Goal: Use online tool/utility: Use online tool/utility

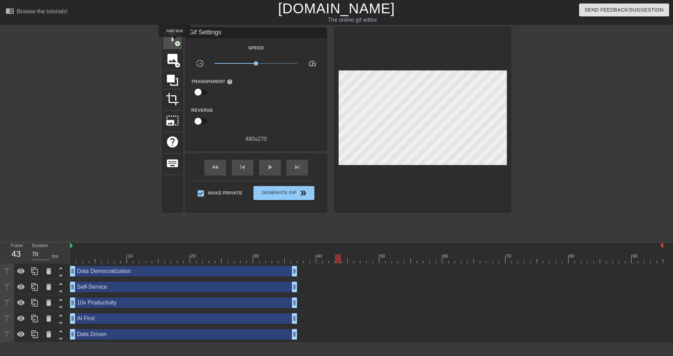
click at [175, 42] on span "add_circle" at bounding box center [178, 44] width 6 height 6
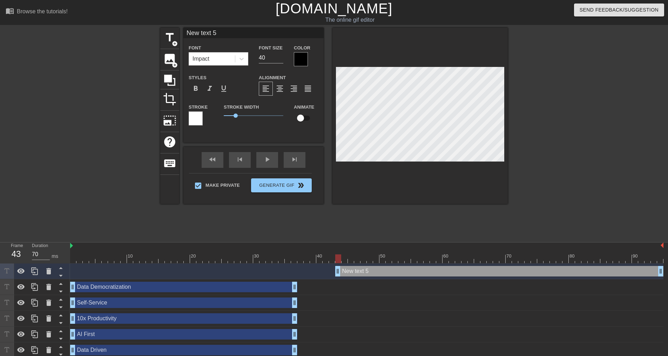
scroll to position [1, 1]
type input "P"
type textarea "P"
type input "D"
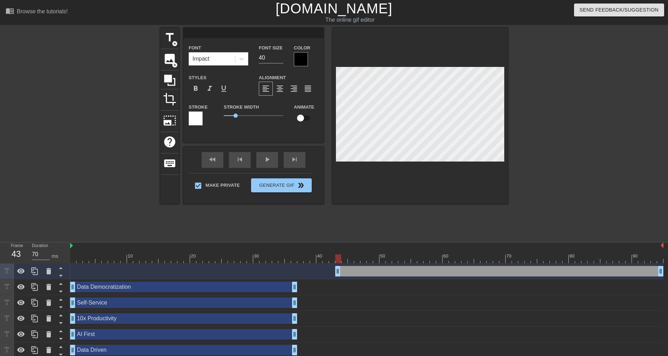
type textarea "D"
type input "Da"
type textarea "Da"
type input "Dat"
type textarea "Dat"
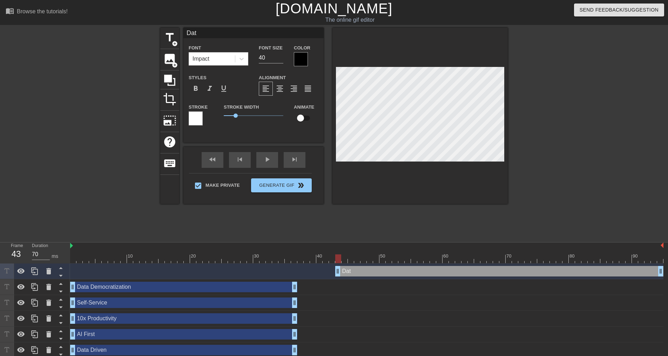
type input "Data"
type textarea "Data"
type input "Data"
type textarea "Data"
type input "Data q"
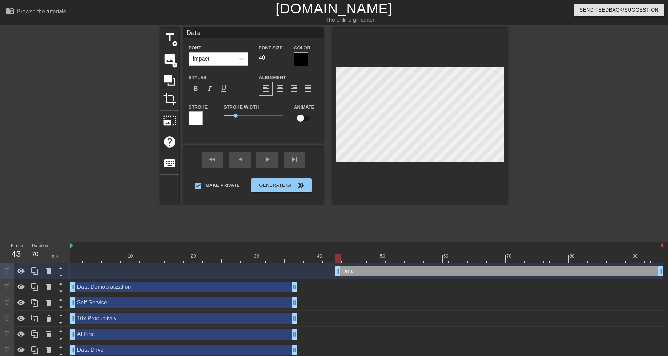
type textarea "Data q"
type input "Data qu"
type textarea "Data qu"
type input "Data qua"
type textarea "Data qua"
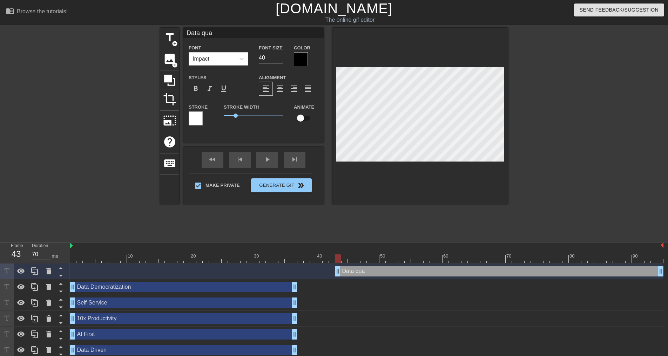
type input "Data qual"
type textarea "Data qual"
type input "Data quali"
type textarea "Data quali"
type input "Data qualit"
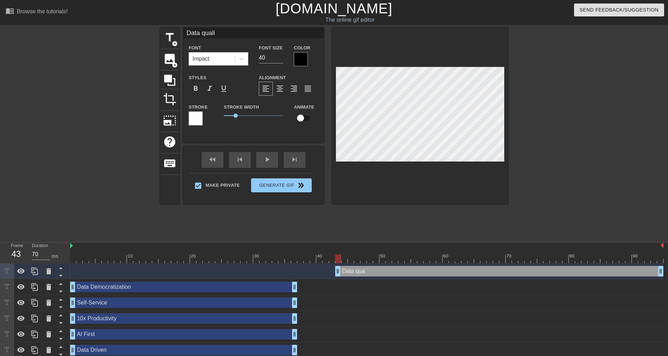
type textarea "Data qualit"
type input "Data quality"
type textarea "Data quality"
click at [300, 60] on div at bounding box center [301, 59] width 14 height 14
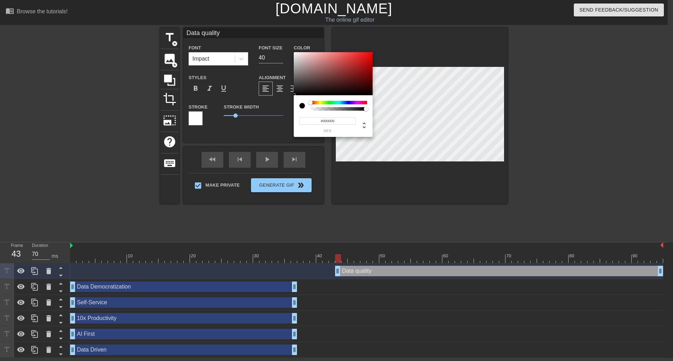
type input "0"
type input "1"
drag, startPoint x: 365, startPoint y: 109, endPoint x: 381, endPoint y: 112, distance: 16.4
click at [381, 112] on div "0 r 0 g 0 b 1 a" at bounding box center [336, 180] width 673 height 361
click at [302, 104] on div at bounding box center [302, 106] width 6 height 6
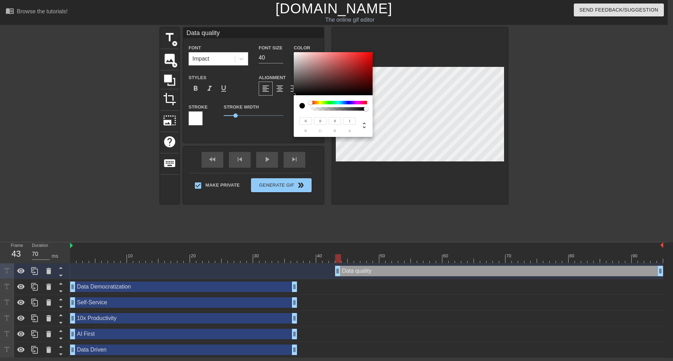
drag, startPoint x: 308, startPoint y: 121, endPoint x: 284, endPoint y: 119, distance: 24.2
click at [284, 119] on div "0 r 0 g 0 b 1 a" at bounding box center [336, 180] width 673 height 361
type input "255"
drag, startPoint x: 325, startPoint y: 119, endPoint x: 313, endPoint y: 119, distance: 11.9
click at [313, 119] on div "0 g" at bounding box center [319, 124] width 15 height 16
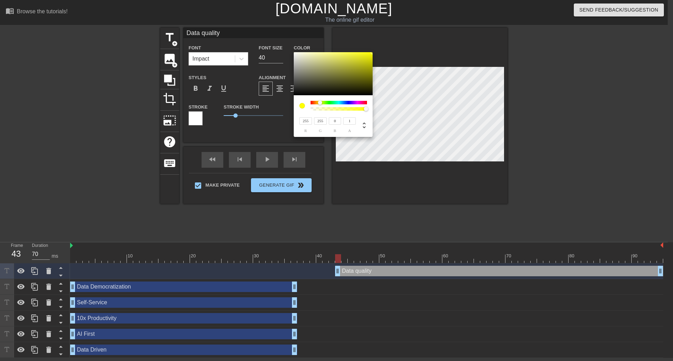
type input "255"
click at [333, 120] on input "0" at bounding box center [335, 120] width 13 height 7
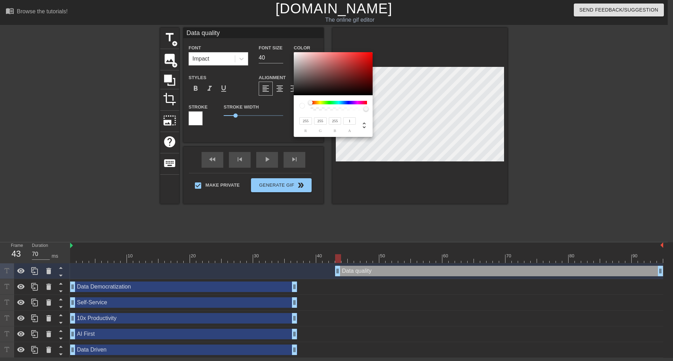
type input "255"
click at [353, 120] on input "1" at bounding box center [349, 120] width 13 height 7
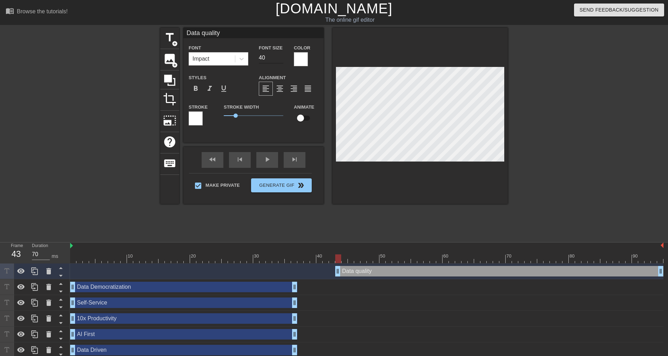
click at [272, 58] on input "40" at bounding box center [271, 57] width 25 height 11
drag, startPoint x: 269, startPoint y: 57, endPoint x: 217, endPoint y: 57, distance: 51.9
click at [219, 57] on div "Font Impact Font Size 40 Color" at bounding box center [253, 54] width 140 height 23
type input "20"
click at [523, 142] on div at bounding box center [568, 133] width 105 height 210
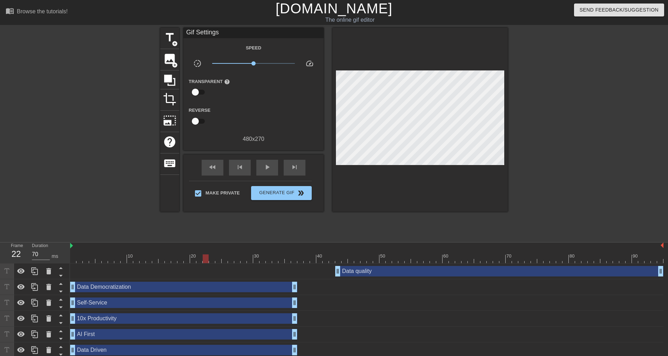
click at [205, 260] on div at bounding box center [366, 258] width 593 height 9
click at [368, 271] on div "Data quality drag_handle drag_handle" at bounding box center [499, 271] width 328 height 11
click at [508, 165] on div "title add_circle image add_circle crop photo_size_select_large help keyboard Gi…" at bounding box center [334, 133] width 668 height 210
click at [322, 257] on div at bounding box center [366, 258] width 593 height 9
click at [348, 255] on div at bounding box center [366, 258] width 593 height 9
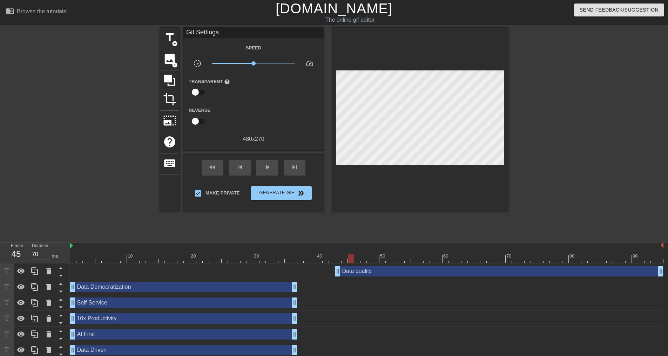
click at [340, 256] on div at bounding box center [366, 258] width 593 height 9
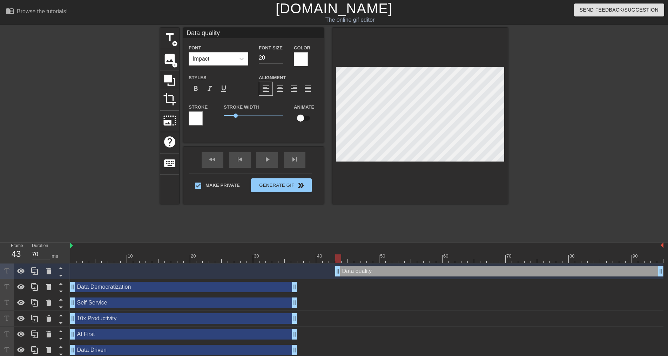
click at [301, 57] on div at bounding box center [301, 59] width 14 height 14
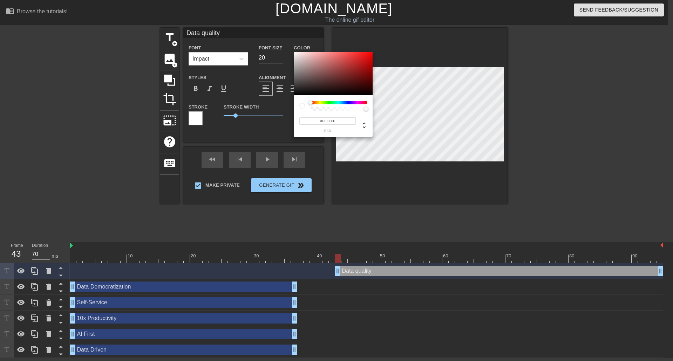
click at [301, 107] on div at bounding box center [302, 106] width 6 height 6
click at [321, 118] on input "#FFFFFF" at bounding box center [327, 120] width 56 height 7
type input "255"
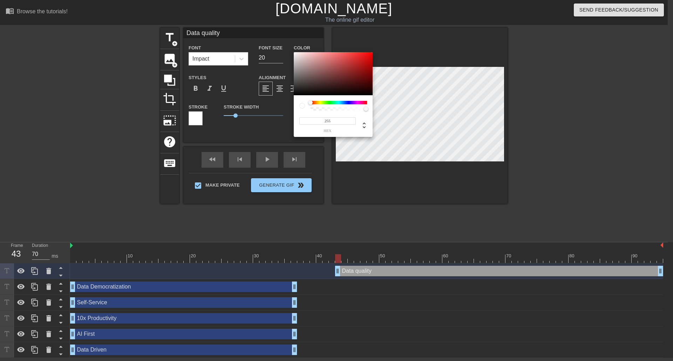
click at [364, 109] on div at bounding box center [366, 109] width 4 height 4
drag, startPoint x: 364, startPoint y: 109, endPoint x: 301, endPoint y: 107, distance: 63.1
click at [301, 107] on div at bounding box center [333, 106] width 68 height 10
drag, startPoint x: 306, startPoint y: 121, endPoint x: 286, endPoint y: 123, distance: 20.5
click at [284, 120] on div "255 r 255 g 255 b 0 a" at bounding box center [336, 180] width 673 height 361
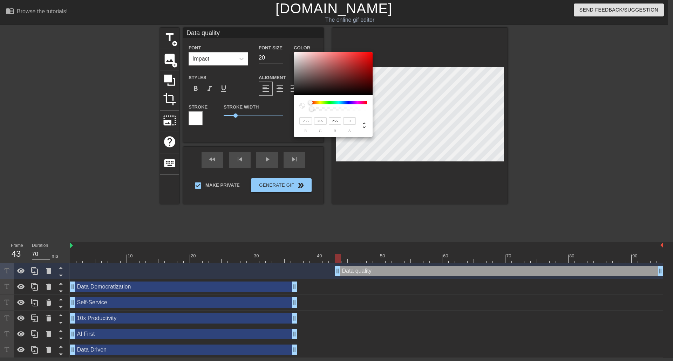
click at [306, 123] on input "255" at bounding box center [305, 120] width 13 height 7
click at [347, 122] on input "0" at bounding box center [349, 120] width 13 height 7
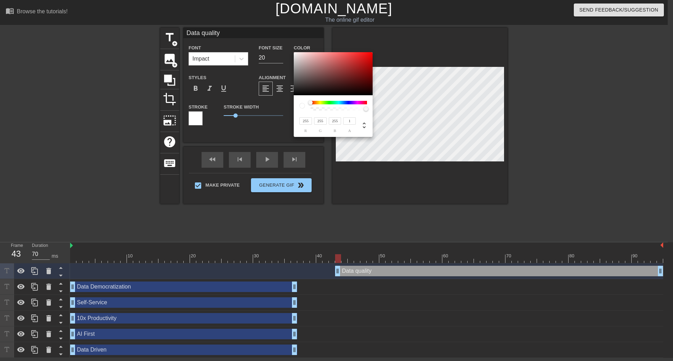
click at [349, 121] on input "1" at bounding box center [349, 120] width 13 height 7
click at [349, 121] on input "0" at bounding box center [349, 120] width 13 height 7
type input "1"
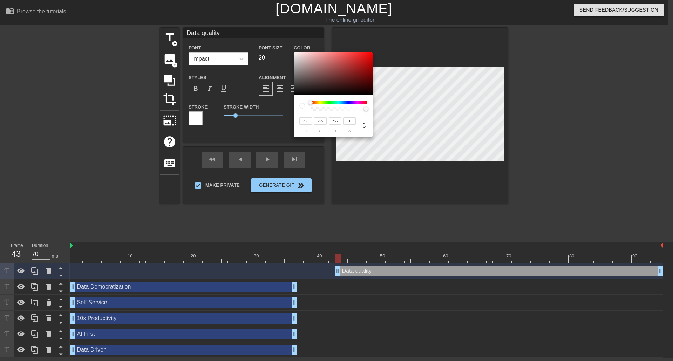
click at [309, 121] on input "255" at bounding box center [305, 120] width 13 height 7
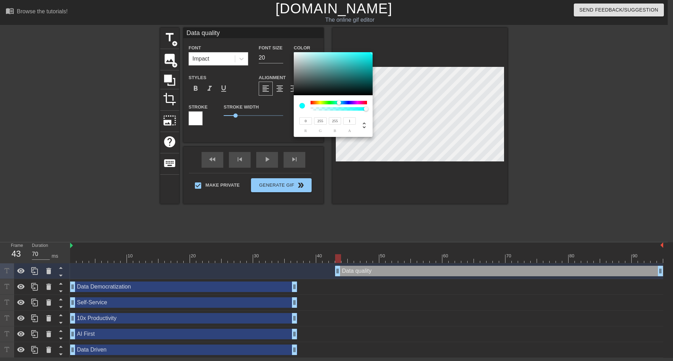
type input "0"
click at [320, 119] on input "255" at bounding box center [320, 120] width 13 height 7
click at [321, 121] on input "2505" at bounding box center [320, 120] width 13 height 7
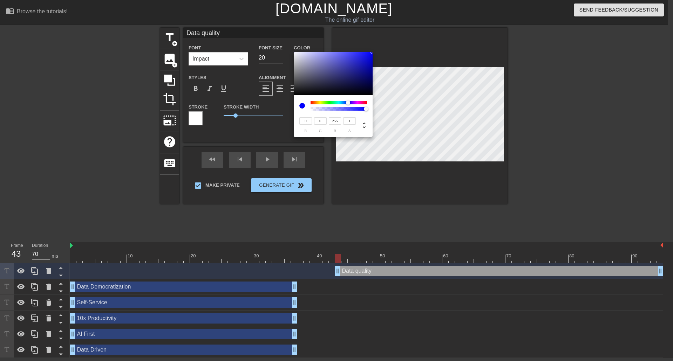
type input "0"
click at [335, 120] on input "255" at bounding box center [335, 120] width 13 height 7
type input "0"
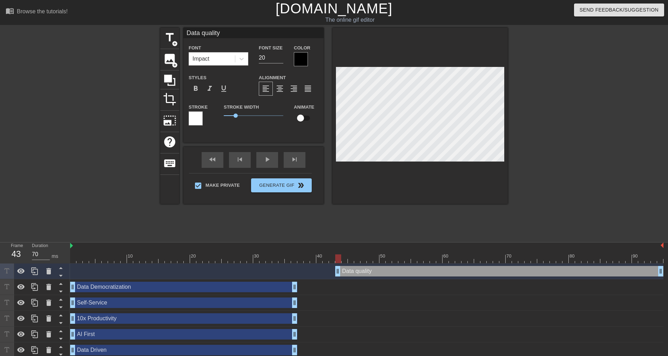
click at [190, 267] on div "Data quality drag_handle drag_handle" at bounding box center [366, 271] width 593 height 11
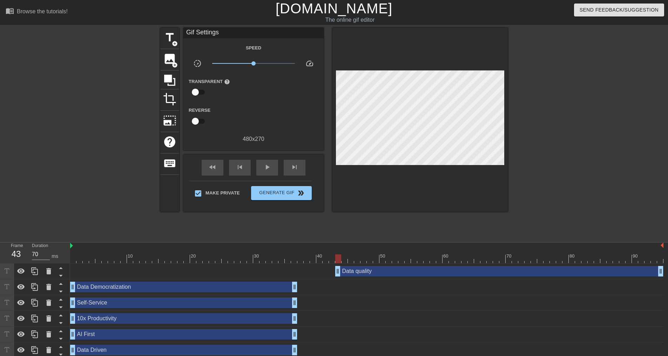
click at [186, 256] on div at bounding box center [366, 258] width 593 height 9
type input "70"
drag, startPoint x: 209, startPoint y: 256, endPoint x: 340, endPoint y: 257, distance: 131.4
click at [340, 257] on div at bounding box center [366, 258] width 593 height 9
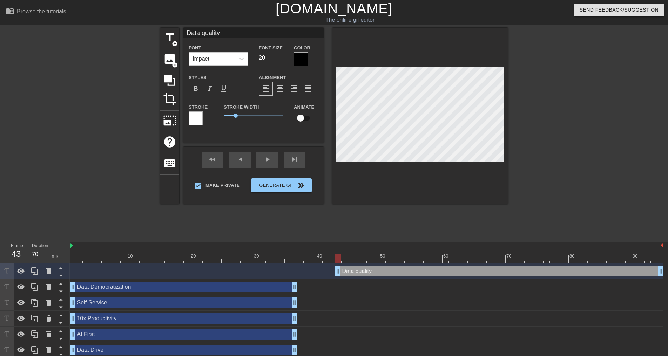
click at [268, 57] on input "20" at bounding box center [271, 57] width 25 height 11
type input "25"
click at [571, 188] on div at bounding box center [568, 133] width 105 height 210
click at [298, 59] on div at bounding box center [301, 59] width 14 height 14
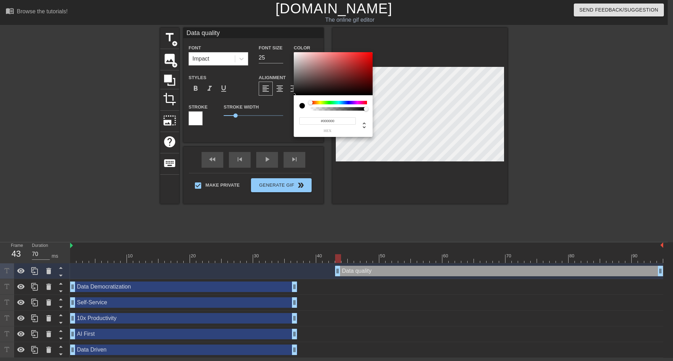
click at [302, 106] on div at bounding box center [302, 106] width 6 height 6
drag, startPoint x: 310, startPoint y: 102, endPoint x: 292, endPoint y: 88, distance: 22.2
click at [288, 103] on div "#000000 hex" at bounding box center [336, 180] width 673 height 361
type input "#FFFFFF"
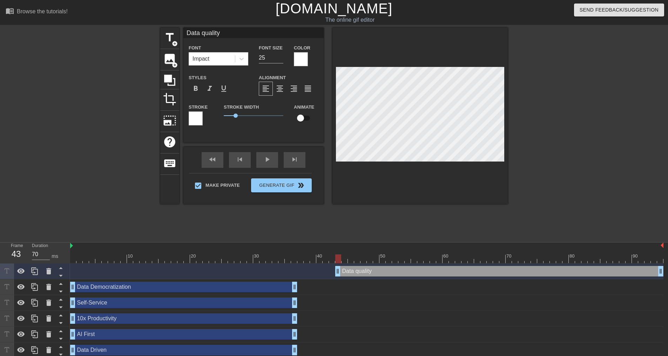
click at [299, 57] on div at bounding box center [301, 59] width 14 height 14
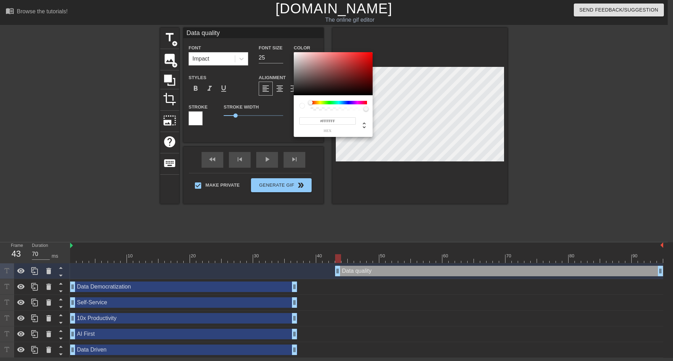
type input "255"
type input "1"
drag, startPoint x: 364, startPoint y: 109, endPoint x: 381, endPoint y: 114, distance: 17.8
click at [381, 114] on div "255 r 255 g 255 b 1 a" at bounding box center [336, 180] width 673 height 361
click at [302, 104] on div at bounding box center [302, 106] width 6 height 6
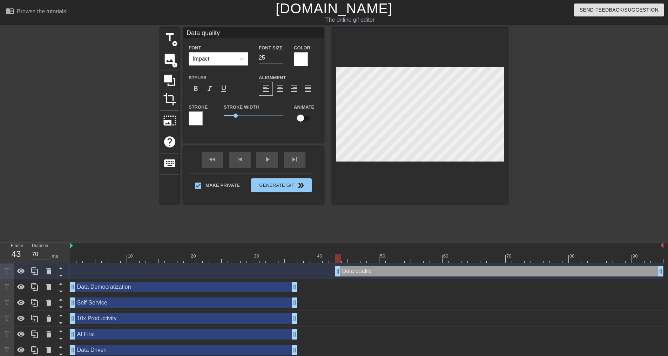
click at [195, 120] on div at bounding box center [196, 118] width 14 height 14
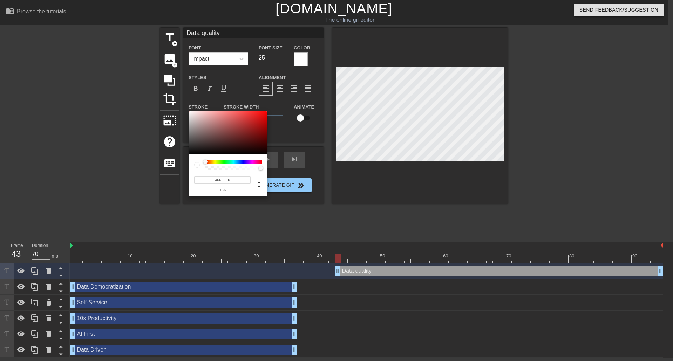
drag, startPoint x: 218, startPoint y: 178, endPoint x: 237, endPoint y: 180, distance: 19.7
click at [237, 180] on input "#FFFFFF" at bounding box center [222, 180] width 56 height 7
type input "#000000"
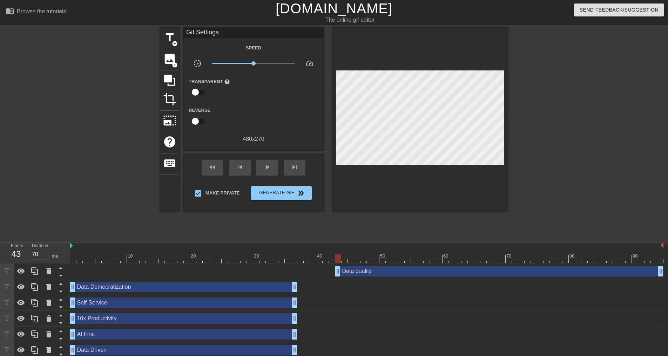
click at [589, 186] on div at bounding box center [568, 133] width 105 height 210
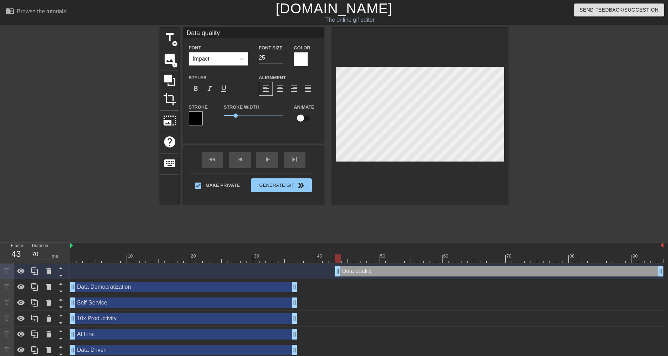
click at [572, 175] on div at bounding box center [568, 133] width 105 height 210
click at [574, 121] on div at bounding box center [568, 133] width 105 height 210
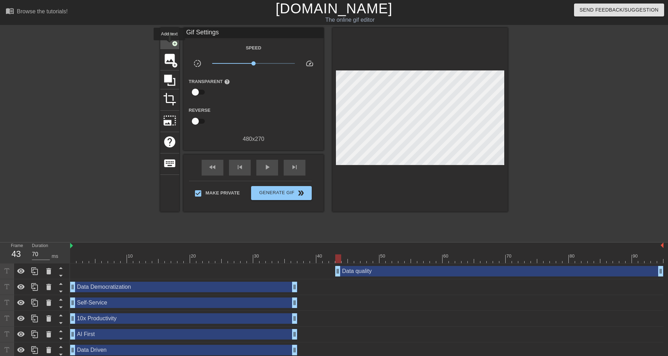
click at [169, 38] on span "title" at bounding box center [169, 37] width 13 height 13
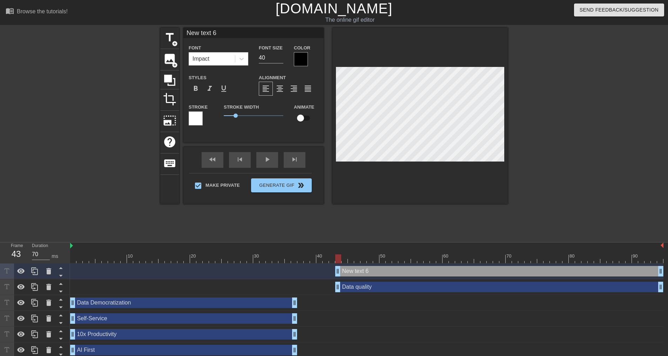
scroll to position [1, 2]
type input "S"
type textarea "S"
type input "So"
type textarea "So"
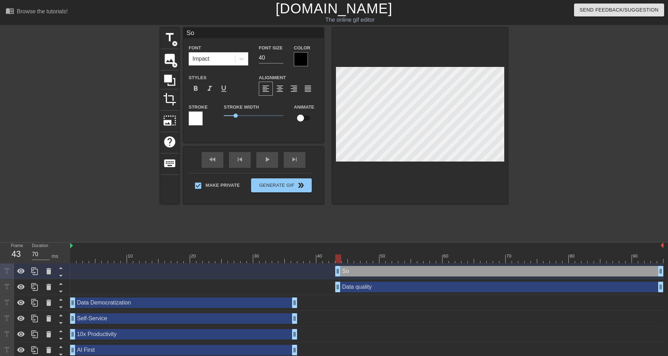
type input "Sol"
type textarea "Sol"
type input "Solu"
type textarea "Solu"
type input "Solut"
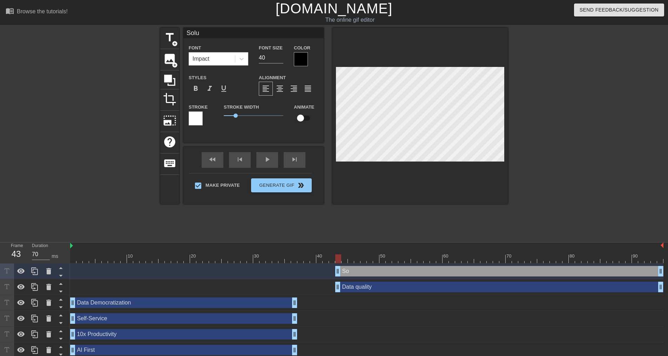
type textarea "Solut"
type input "Soluti"
type textarea "Soluti"
type input "Solutio"
type textarea "Solutio"
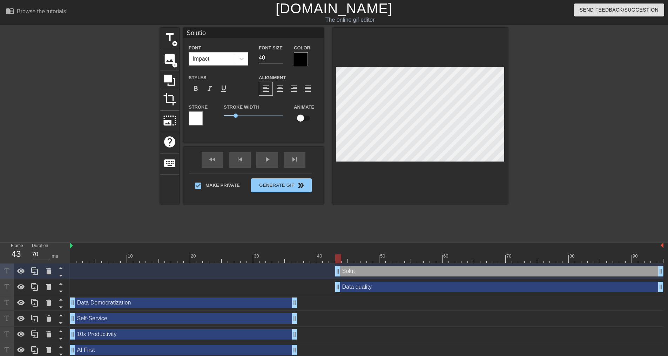
type input "Solution"
type textarea "Solution"
type input "Solution"
type textarea "Solution"
type input "Solution F"
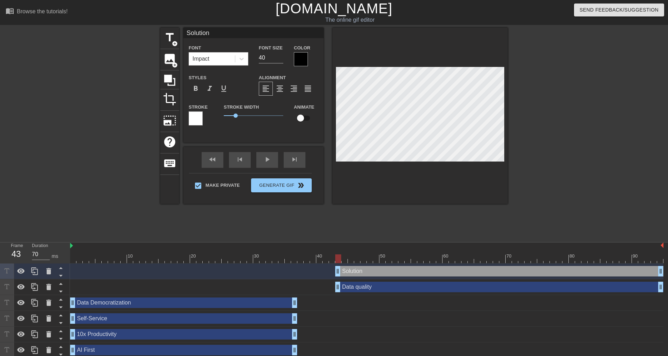
type textarea "Solution F"
type input "Solution Fi"
type textarea "Solution Fi"
type input "Solution Fir"
type textarea "Solution Fir"
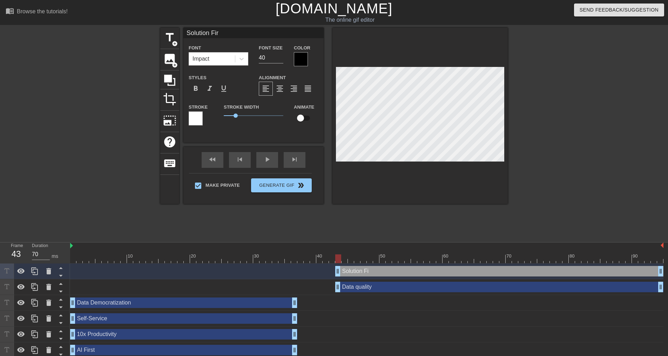
type input "Solution Firs"
type textarea "Solution Firs"
type input "Solution First"
type textarea "Solution First"
type input "Solution First"
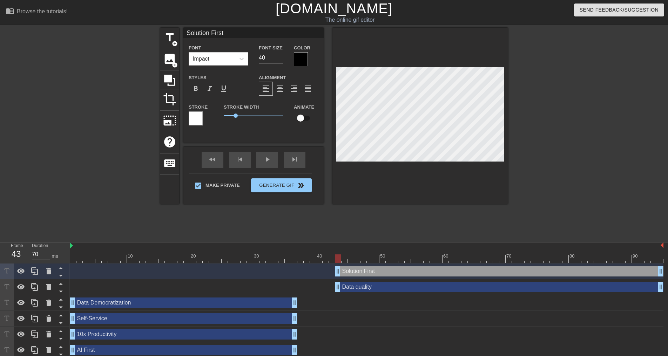
type textarea "Solution First"
type input "Solution First A"
type textarea "Solution First A"
type input "Solution First Ap"
type textarea "Solution First Ap"
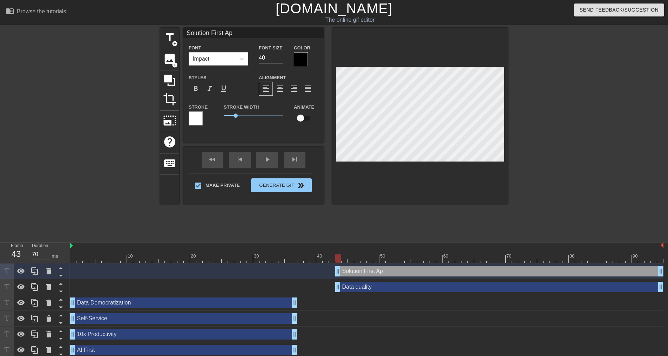
type input "Solution First App"
type textarea "Solution First App"
type input "Solution First Appr"
type textarea "Solution First Appr"
type input "Solution First Appro"
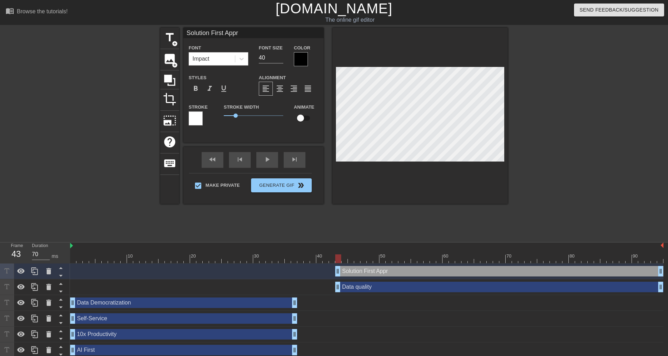
type textarea "Solution First Appro"
type input "Solution First Approa"
type textarea "Solution First Approa"
type input "Solution First Approac"
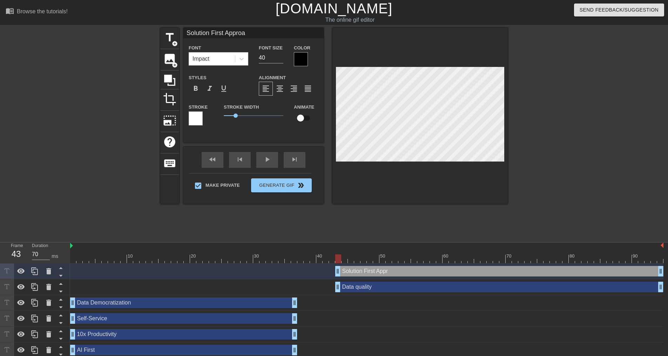
type textarea "Solution First Approac"
type input "Solution First Approach"
type textarea "Solution First Approach"
drag, startPoint x: 264, startPoint y: 57, endPoint x: 260, endPoint y: 57, distance: 3.9
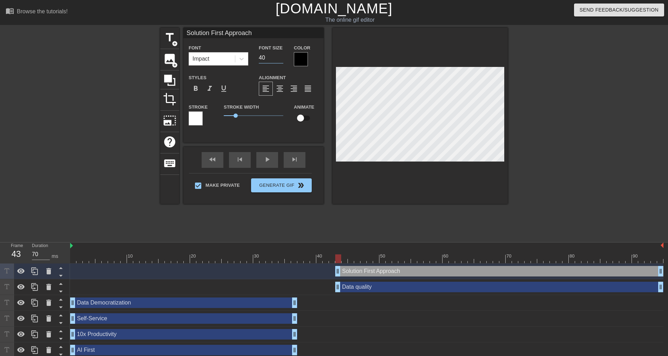
click at [260, 57] on input "40" at bounding box center [271, 57] width 25 height 11
type input "25"
click at [197, 117] on div at bounding box center [196, 118] width 14 height 14
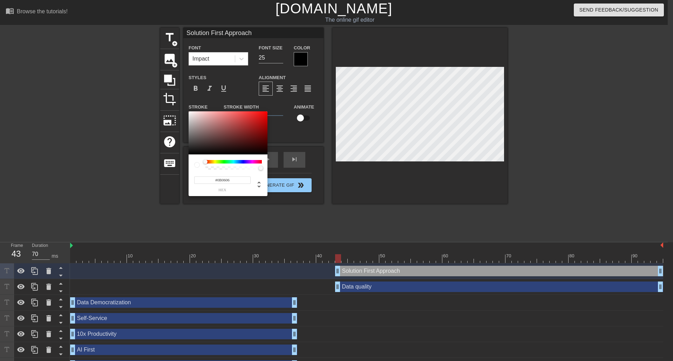
click at [189, 153] on div at bounding box center [228, 132] width 79 height 43
click at [189, 112] on div at bounding box center [228, 132] width 79 height 43
type input "#FFFFFF"
drag, startPoint x: 189, startPoint y: 113, endPoint x: 188, endPoint y: 109, distance: 3.9
click at [188, 109] on div "#FFFFFF hex" at bounding box center [336, 180] width 673 height 361
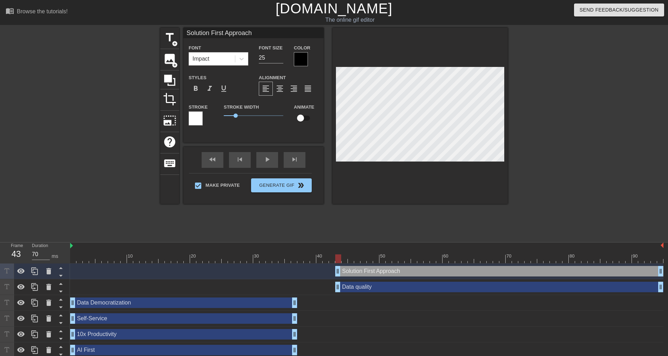
click at [200, 119] on div at bounding box center [196, 118] width 14 height 14
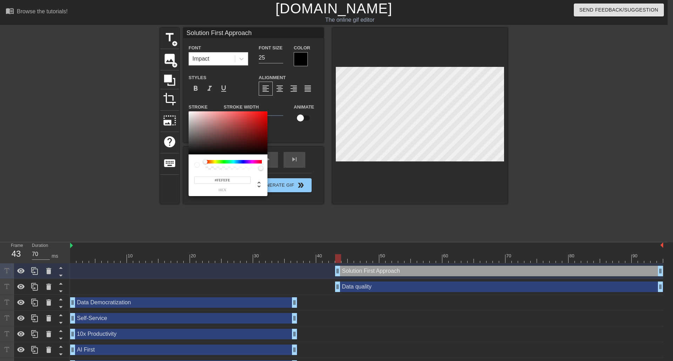
type input "#FFFFFF"
drag, startPoint x: 190, startPoint y: 152, endPoint x: 187, endPoint y: 111, distance: 41.1
click at [187, 111] on div "#FFFFFF hex" at bounding box center [336, 180] width 673 height 361
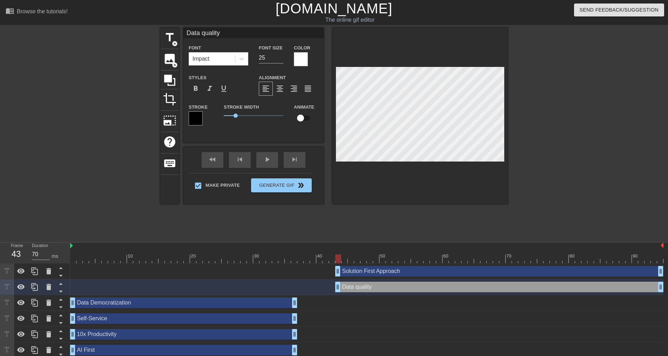
type input "Solution First Approach"
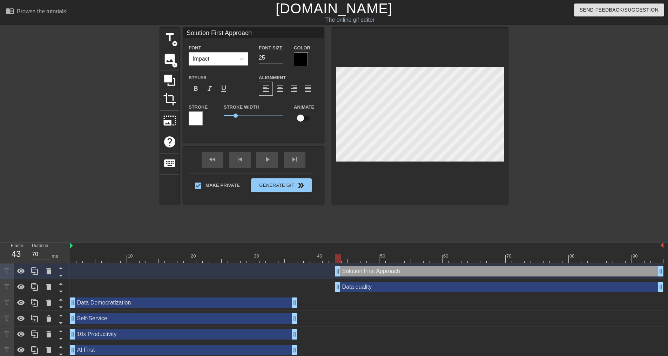
click at [285, 58] on div "Font Size 25" at bounding box center [270, 54] width 35 height 23
click at [298, 58] on div at bounding box center [301, 59] width 14 height 14
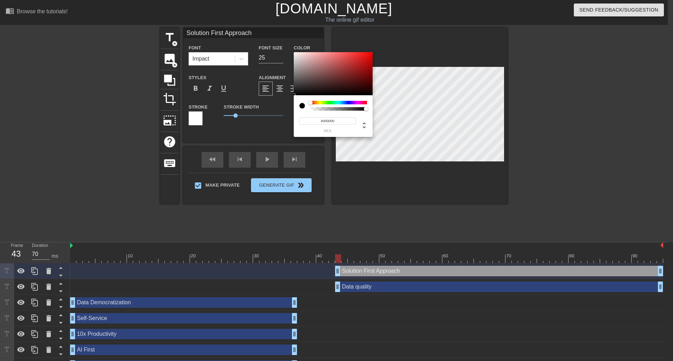
drag, startPoint x: 338, startPoint y: 123, endPoint x: 322, endPoint y: 122, distance: 15.8
click at [322, 121] on input "#000000" at bounding box center [327, 120] width 56 height 7
type input "#FFFFFF"
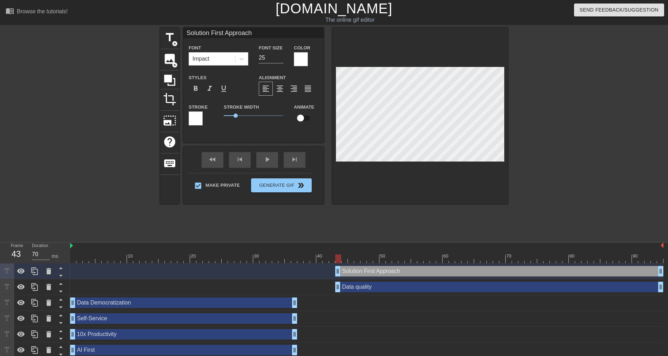
click at [196, 122] on div at bounding box center [196, 118] width 14 height 14
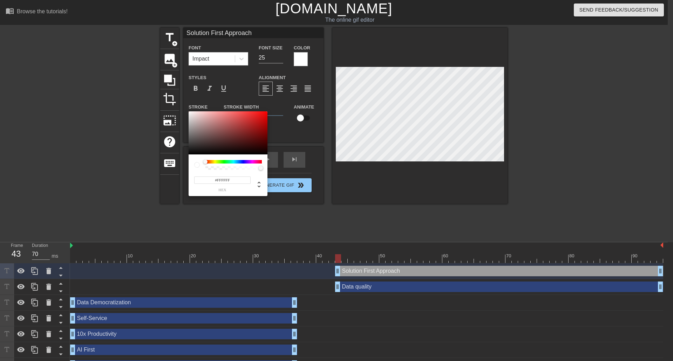
drag, startPoint x: 228, startPoint y: 180, endPoint x: 220, endPoint y: 180, distance: 8.4
click at [220, 180] on input "#FFFFFF" at bounding box center [222, 180] width 56 height 7
drag, startPoint x: 231, startPoint y: 180, endPoint x: 216, endPoint y: 179, distance: 15.1
click at [216, 179] on input "#FFFFFF" at bounding box center [222, 180] width 56 height 7
type input "#000000"
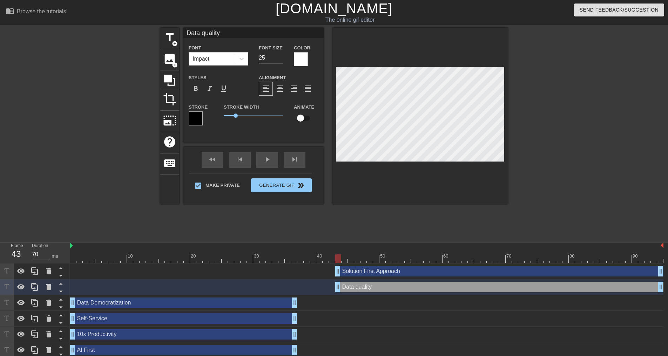
type input "Data uality"
type textarea "Data uality"
type input "Data Quality"
type textarea "Data Quality"
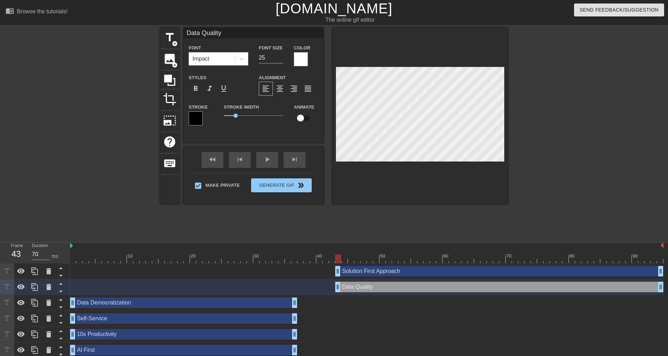
click at [532, 172] on div at bounding box center [568, 133] width 105 height 210
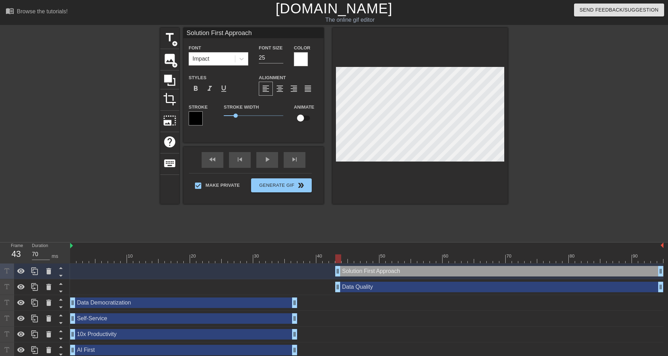
click at [576, 171] on div at bounding box center [568, 133] width 105 height 210
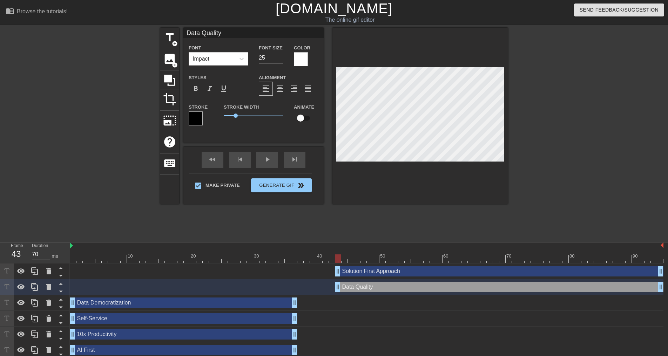
click at [559, 189] on div at bounding box center [568, 133] width 105 height 210
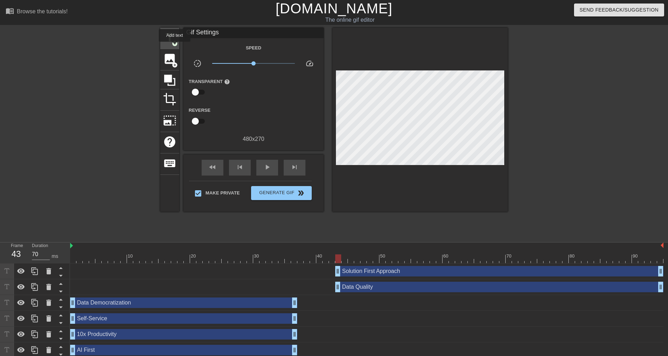
click at [175, 46] on div "title add_circle" at bounding box center [169, 38] width 19 height 21
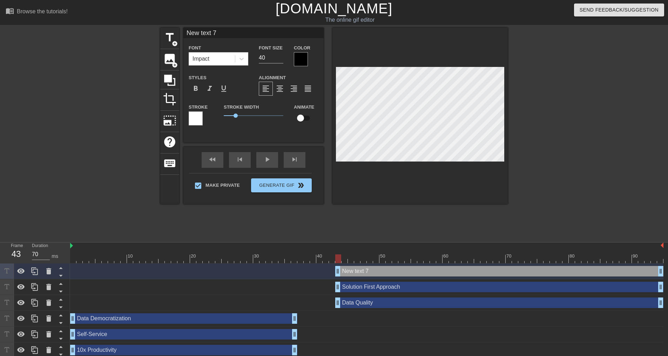
scroll to position [1, 1]
type input "D"
type textarea "D"
type input "Da"
type textarea "Da"
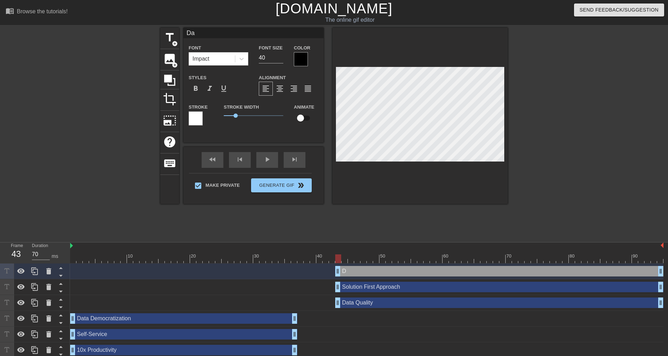
type input "Dat"
type textarea "Dat"
type input "Data"
type textarea "Data"
type input "Data"
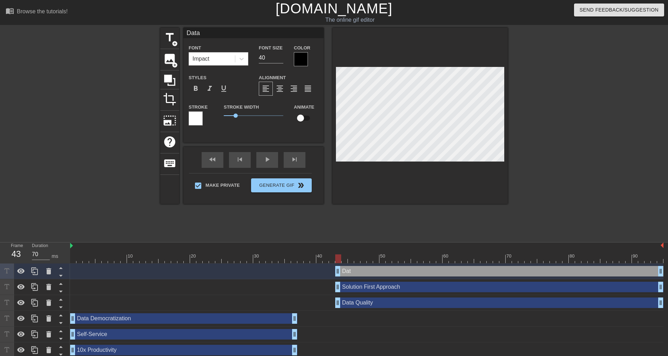
type textarea "Data"
type input "Data l"
type textarea "Data l"
type input "Data"
type textarea "Data"
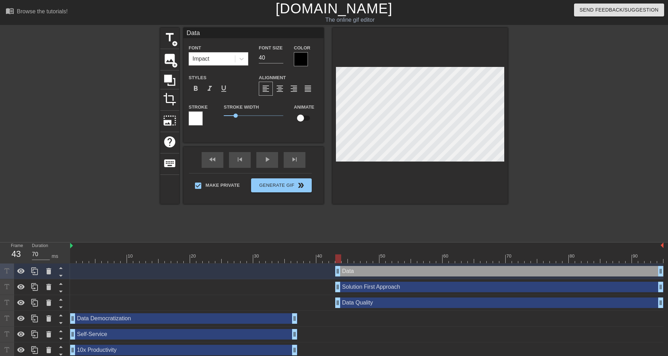
type input "Data L"
type textarea "Data L"
type input "Data Li"
type textarea "Data Li"
type input "Data Lit"
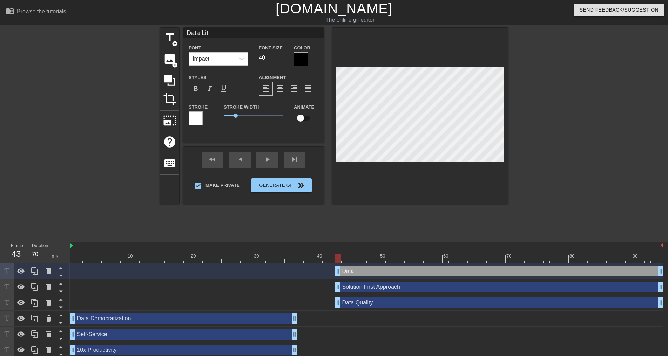
type textarea "Data Lit"
type input "Data Lite"
type textarea "Data Lite"
type input "Data Liter"
type textarea "Data Liter"
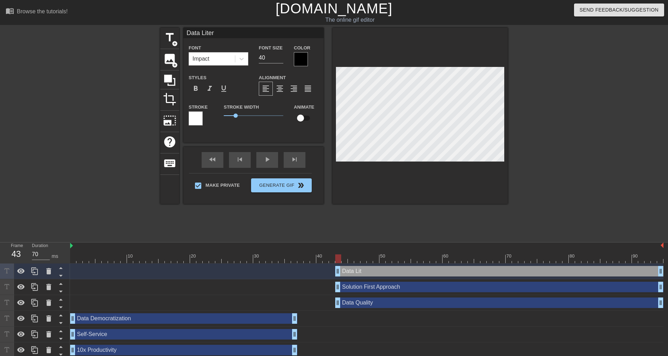
type input "Data Litera"
type textarea "Data Litera"
type input "Data Literac"
type textarea "Data Literac"
type input "Data Literacy"
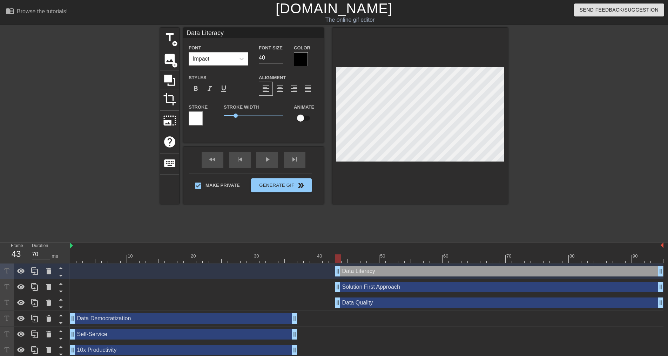
type textarea "Data Literacy"
type input "B Literacy"
type textarea "B Literacy"
type input "Bu Literacy"
type textarea "Bu Literacy"
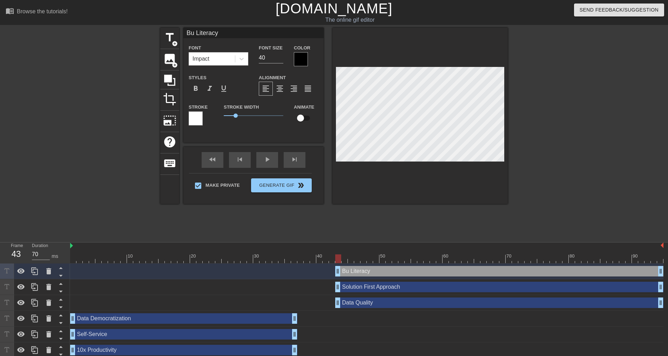
type input "Bus Literacy"
type textarea "Bus Literacy"
type input "Busi Literacy"
type textarea "Busi Literacy"
type input "Busin Literacy"
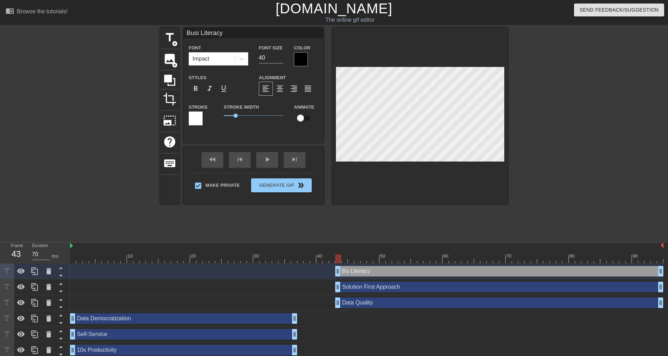
type textarea "Busin Literacy"
type input "Busins Literacy"
type textarea "Busins Literacy"
type input "Businss Literacy"
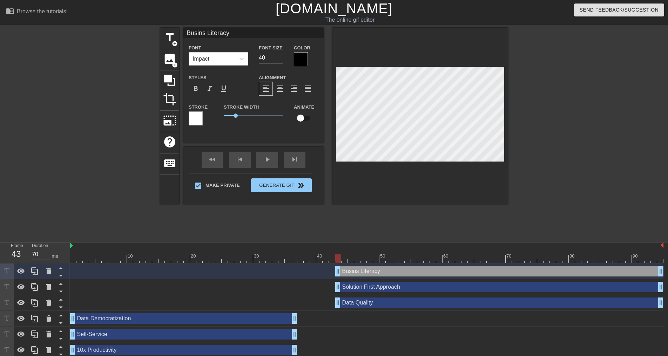
type textarea "Businss Literacy"
type input "Busins Literacy"
type textarea "Busins Literacy"
type input "Busin Literacy"
type textarea "Busin Literacy"
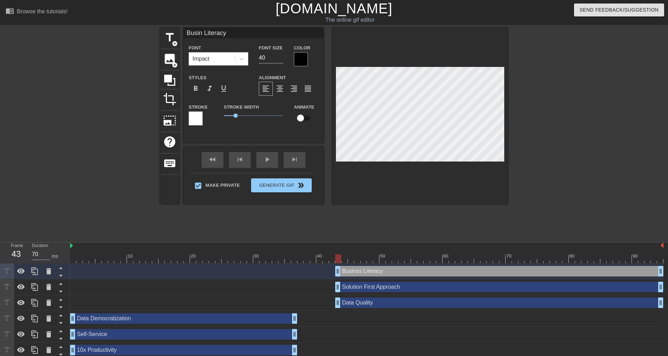
type input "Busine Literacy"
type textarea "Busine Literacy"
type input "Busines Literacy"
type textarea "Busines Literacy"
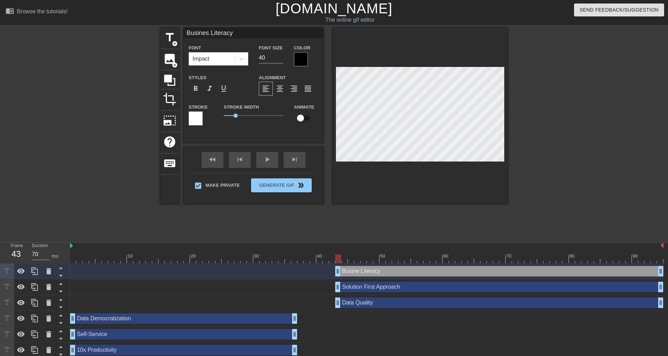
type input "Business Literacy"
type textarea "Business Literacy"
type input "Busines Literacy"
type textarea "Busines Literacy"
type input "Busine Literacy"
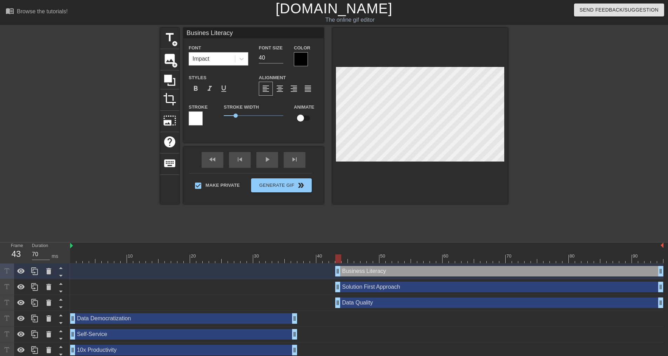
type textarea "Busine Literacy"
type input "Busin Literacy"
type textarea "Busin Literacy"
type input "Busi Literacy"
type textarea "Busi Literacy"
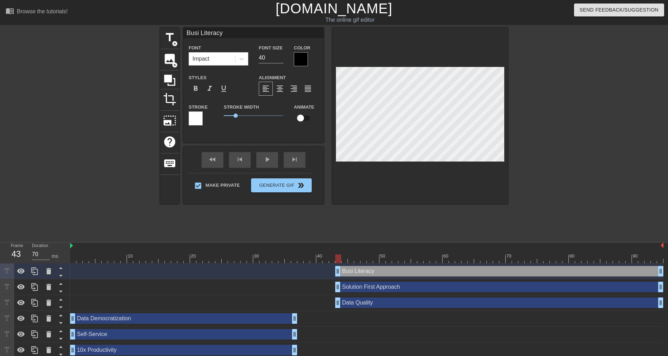
type input "Bus Literacy"
type textarea "Bus Literacy"
type input "Bu Literacy"
type textarea "Bu Literacy"
type input "B Literacy"
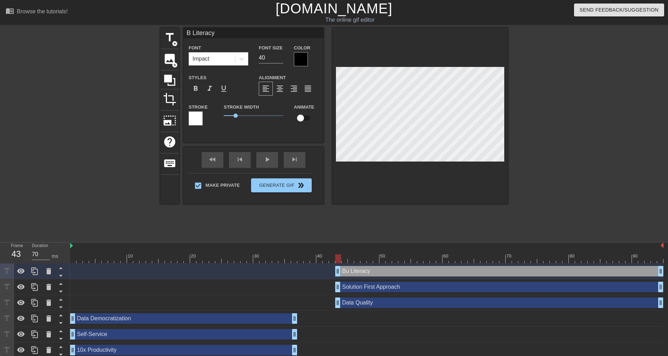
type textarea "B Literacy"
type input "Literacy"
type textarea "Literacy"
type input "D Literacy"
type textarea "D Literacy"
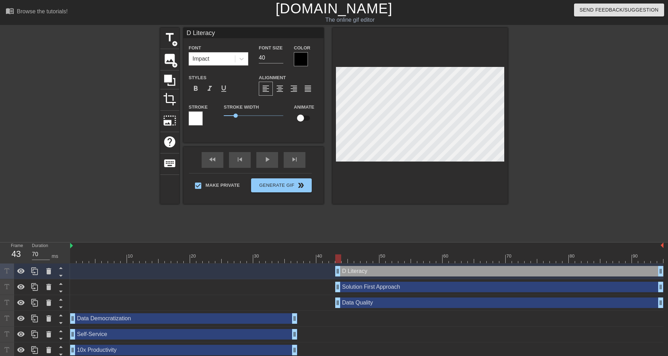
type input "Da Literacy"
type textarea "Da Literacy"
type input "Dat Literacy"
type textarea "Dat Literacy"
type input "Data Literacy"
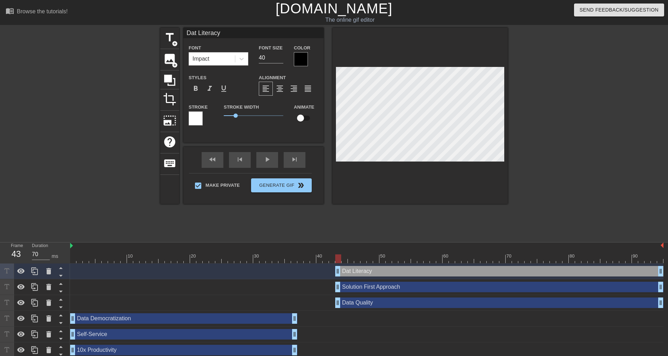
type textarea "Data Literacy"
click at [298, 54] on div at bounding box center [301, 59] width 14 height 14
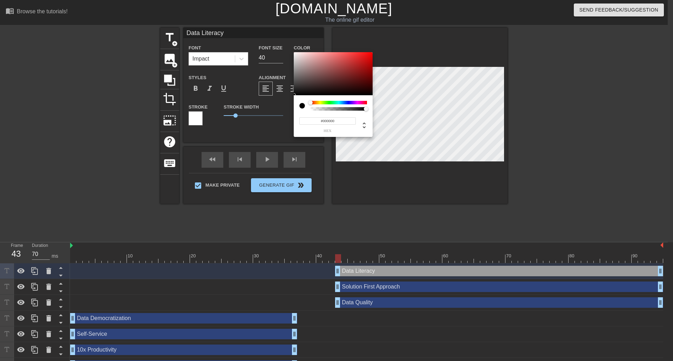
drag, startPoint x: 334, startPoint y: 119, endPoint x: 323, endPoint y: 122, distance: 11.9
click at [323, 121] on input "#000000" at bounding box center [327, 120] width 56 height 7
type input "#FFFFFF"
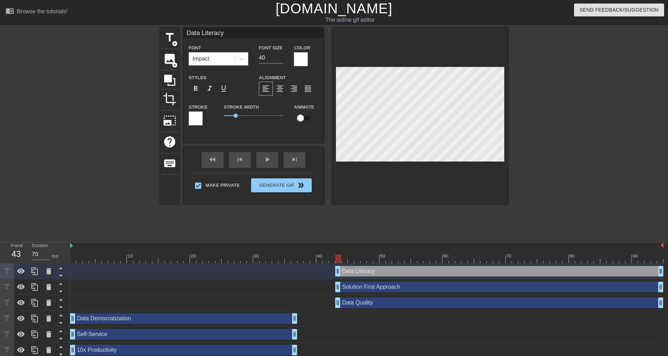
click at [198, 120] on div at bounding box center [196, 118] width 14 height 14
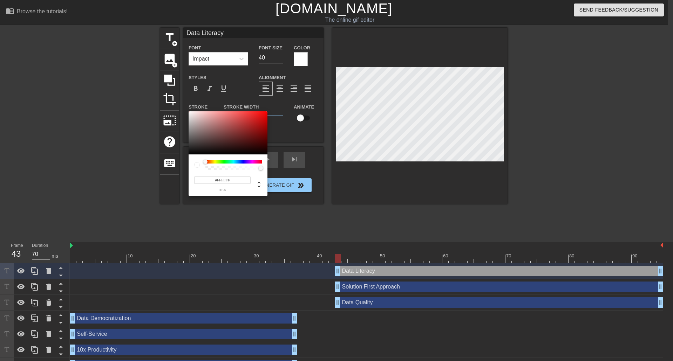
drag, startPoint x: 221, startPoint y: 179, endPoint x: 217, endPoint y: 180, distance: 4.0
click at [217, 180] on input "#FFFFFF" at bounding box center [222, 180] width 56 height 7
type input "#000000"
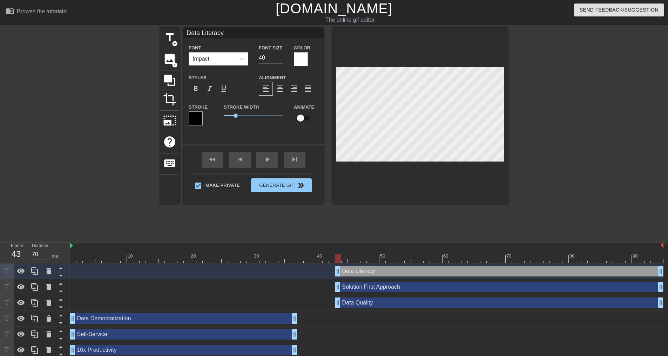
drag, startPoint x: 265, startPoint y: 58, endPoint x: 219, endPoint y: 61, distance: 45.7
click at [216, 60] on div "Font Impact Font Size 40 Color" at bounding box center [253, 54] width 140 height 23
type input "25"
click at [511, 122] on div "title add_circle image add_circle crop photo_size_select_large help keyboard Da…" at bounding box center [334, 133] width 668 height 210
type input "Solution First Approach"
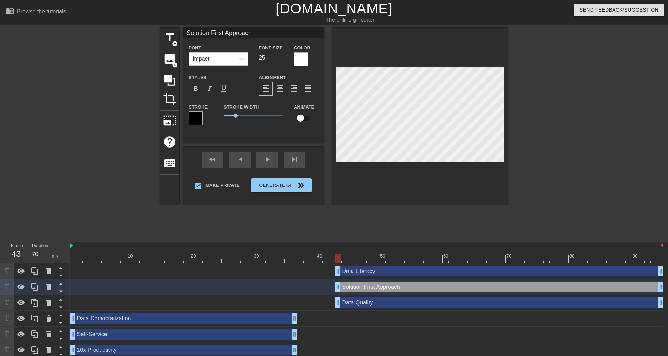
click at [572, 165] on div at bounding box center [568, 133] width 105 height 210
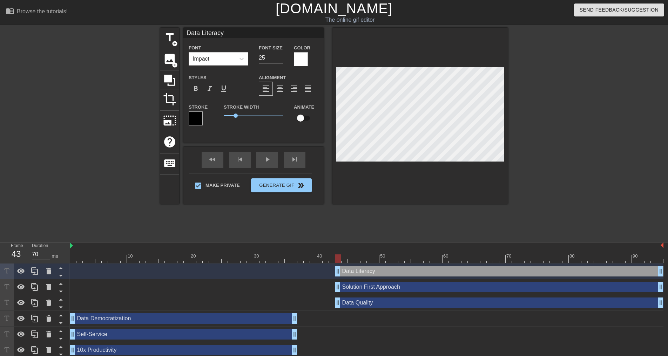
click at [561, 167] on div at bounding box center [568, 133] width 105 height 210
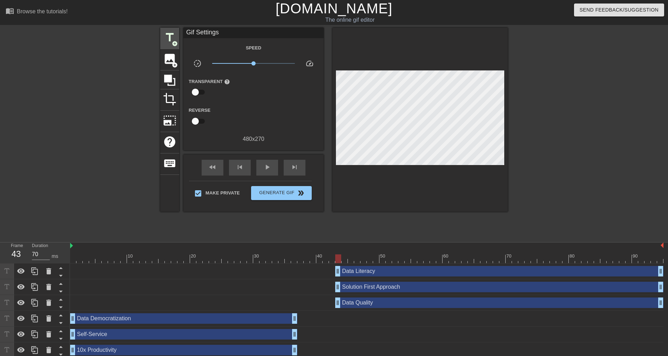
click at [175, 39] on span "title" at bounding box center [169, 37] width 13 height 13
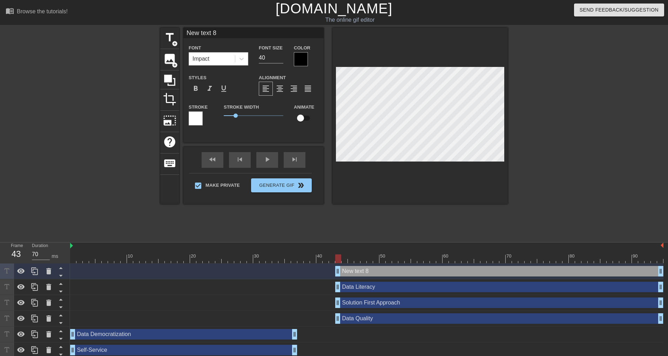
click at [214, 62] on div "Impact" at bounding box center [212, 59] width 46 height 13
type input "D"
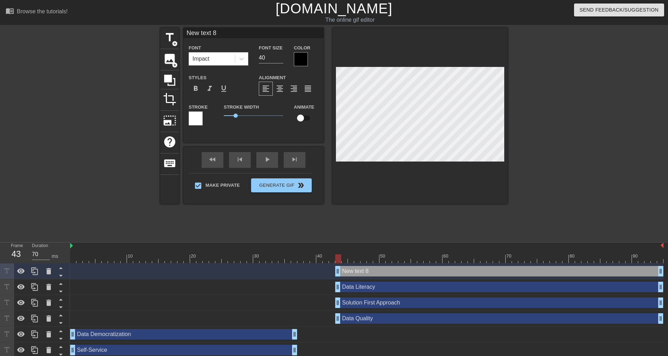
type textarea "D"
type input "Da"
type textarea "Dat"
type input "Data"
type textarea "Data"
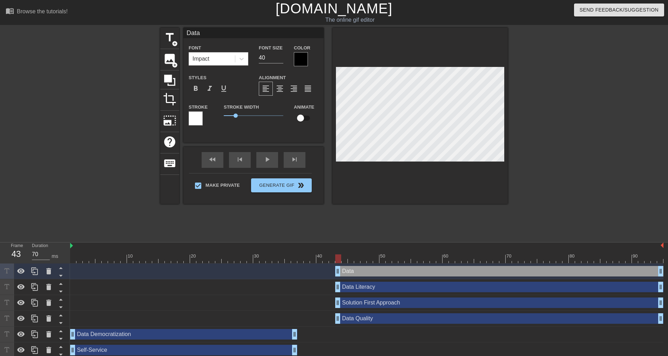
type input "Data"
type textarea "Data"
type input "Data G"
type textarea "Data G"
type input "Data Go"
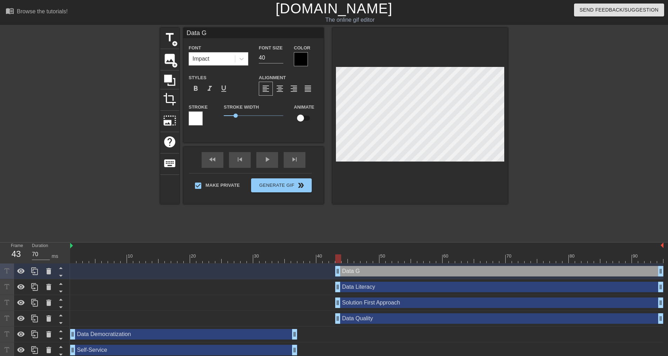
type textarea "Data Go"
type input "Data Gov"
type textarea "Data Gov"
type input "Data [PERSON_NAME]"
type textarea "Data [PERSON_NAME]"
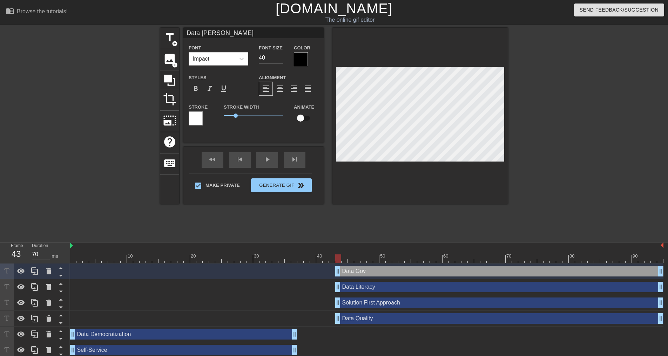
type input "Data [PERSON_NAME]"
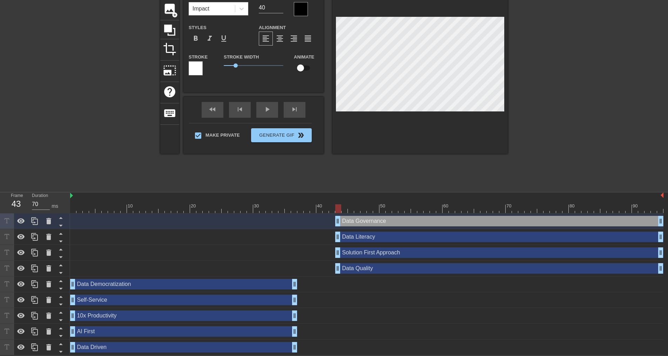
scroll to position [0, 0]
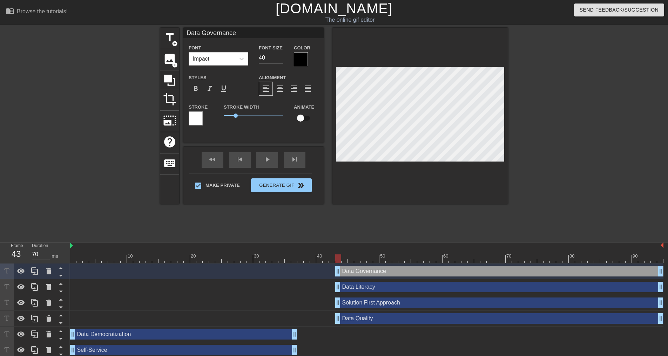
click at [511, 119] on div "title add_circle image add_circle crop photo_size_select_large help keyboard Da…" at bounding box center [334, 133] width 668 height 210
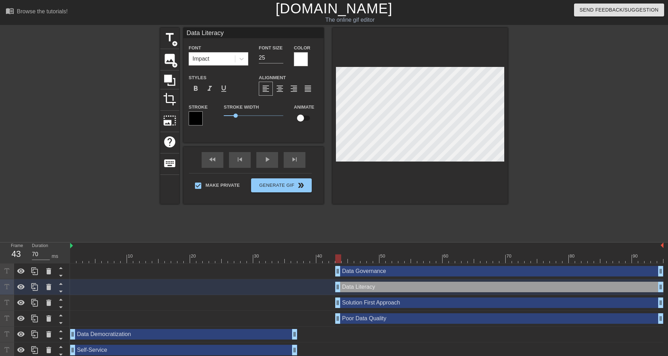
scroll to position [1, 1]
click at [533, 179] on div at bounding box center [568, 133] width 105 height 210
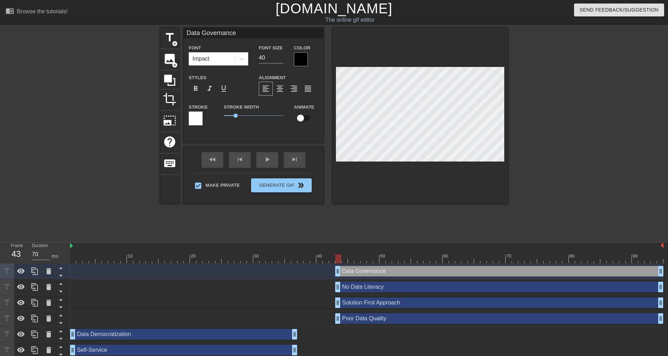
scroll to position [1, 2]
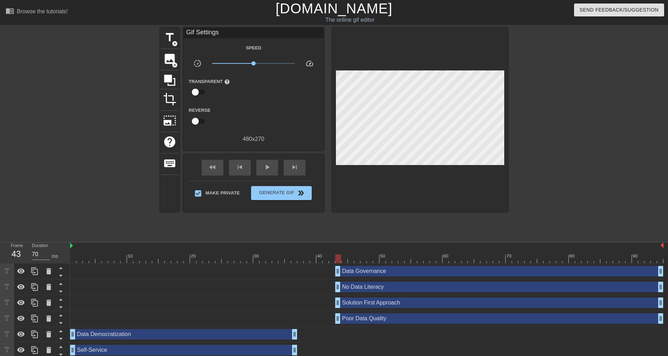
click at [574, 172] on div at bounding box center [568, 133] width 105 height 210
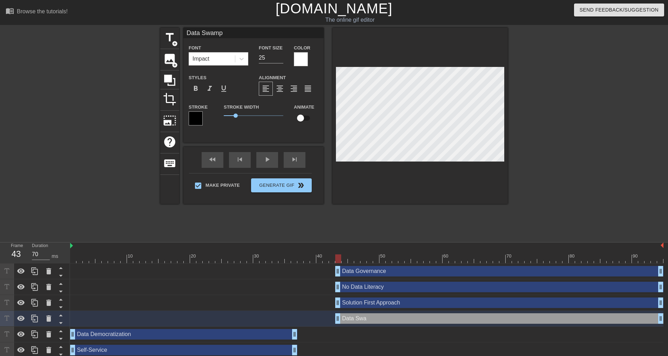
scroll to position [1, 2]
click at [578, 135] on div at bounding box center [568, 133] width 105 height 210
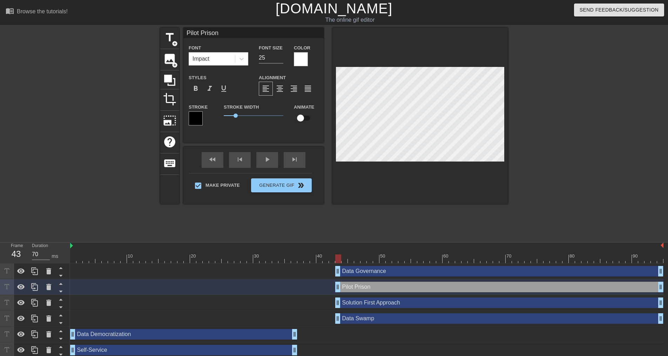
click at [560, 180] on div at bounding box center [568, 133] width 105 height 210
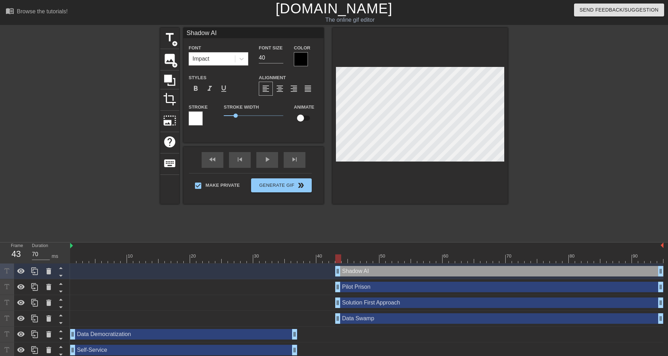
scroll to position [1, 1]
click at [191, 120] on div at bounding box center [196, 118] width 14 height 14
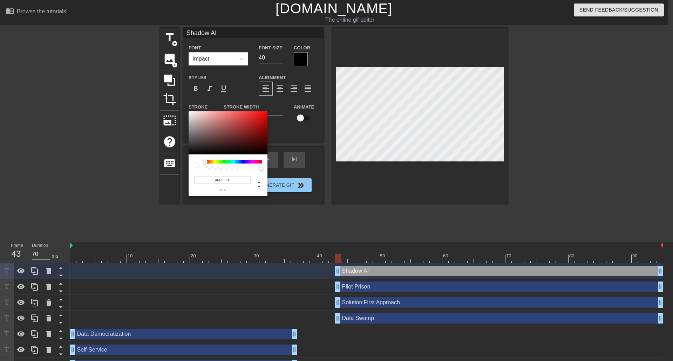
drag, startPoint x: 216, startPoint y: 179, endPoint x: 255, endPoint y: 179, distance: 39.2
click at [255, 179] on div "#FFFFFF hex" at bounding box center [228, 181] width 68 height 22
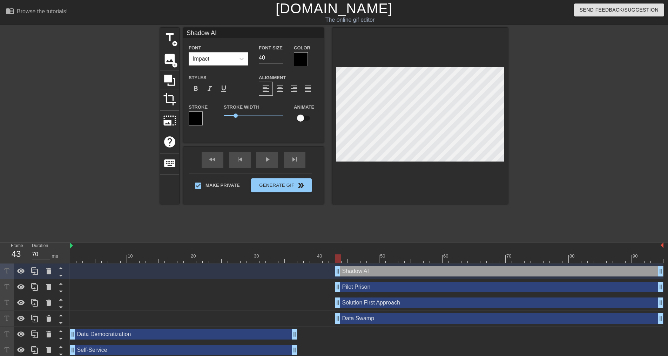
click at [307, 60] on div at bounding box center [301, 59] width 14 height 14
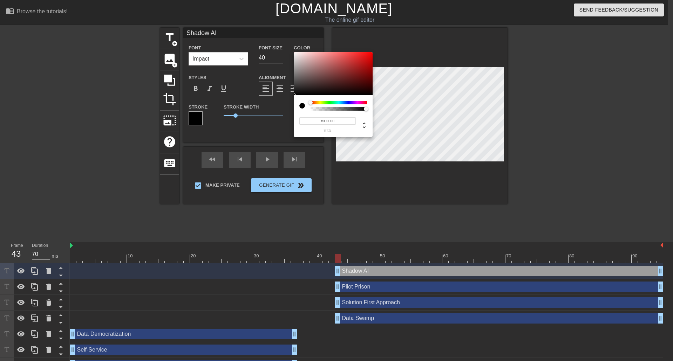
drag, startPoint x: 336, startPoint y: 121, endPoint x: 323, endPoint y: 122, distance: 13.0
click at [323, 122] on input "#000000" at bounding box center [327, 120] width 56 height 7
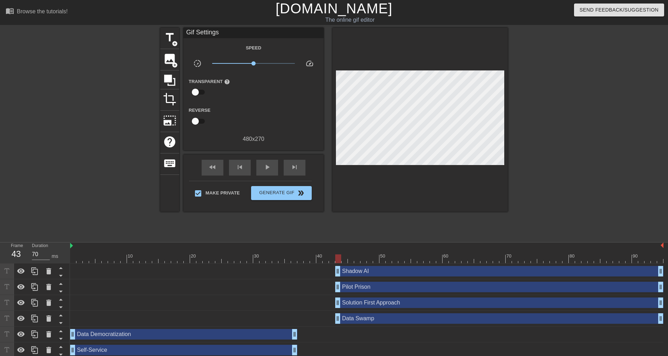
drag, startPoint x: 264, startPoint y: 57, endPoint x: 260, endPoint y: 55, distance: 4.1
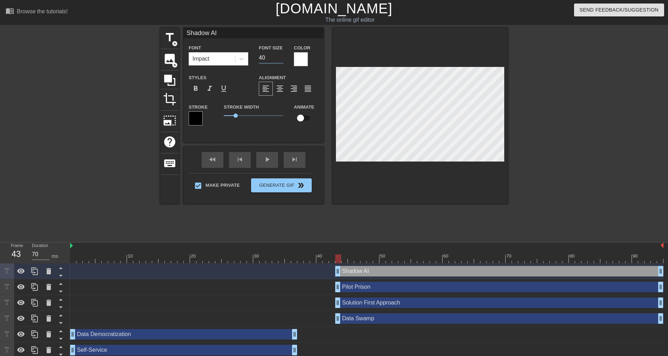
click at [261, 57] on input "40" at bounding box center [271, 57] width 25 height 11
click at [417, 192] on div at bounding box center [419, 116] width 175 height 176
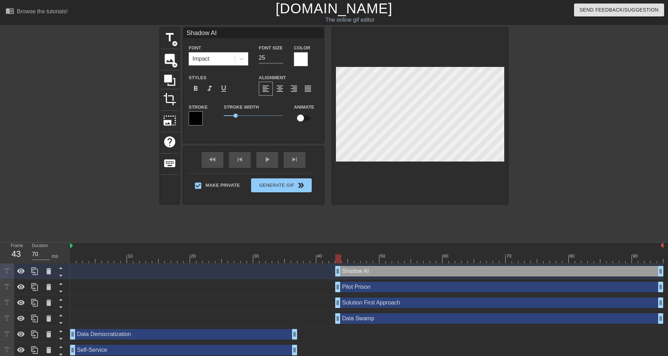
click at [427, 210] on div "title add_circle image add_circle crop photo_size_select_large help keyboard Sh…" at bounding box center [333, 133] width 347 height 210
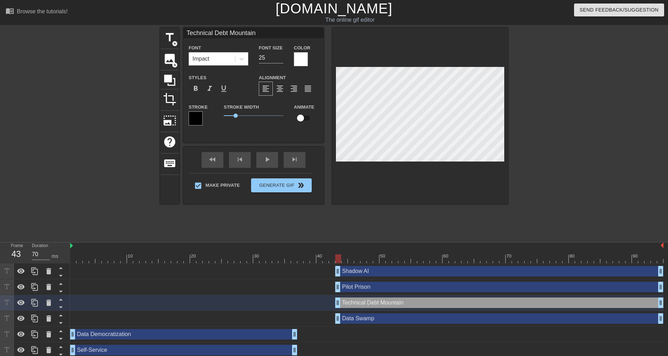
scroll to position [1, 2]
click at [564, 171] on div at bounding box center [568, 133] width 105 height 210
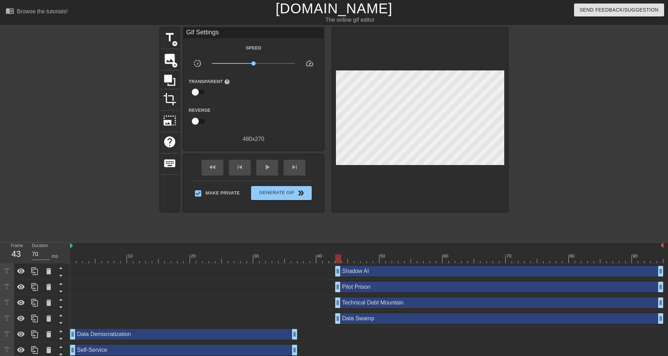
click at [566, 154] on div at bounding box center [568, 133] width 105 height 210
click at [262, 168] on div "play_arrow" at bounding box center [267, 168] width 22 height 16
click at [262, 168] on div "pause" at bounding box center [267, 168] width 22 height 16
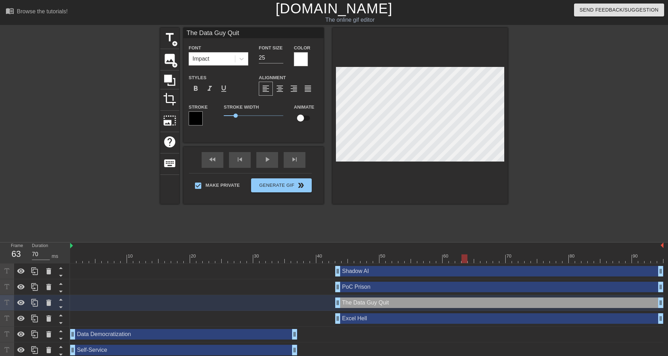
scroll to position [1, 3]
click at [461, 178] on div at bounding box center [419, 116] width 175 height 176
click at [635, 192] on div "title add_circle image add_circle crop photo_size_select_large help keyboard Th…" at bounding box center [334, 133] width 668 height 210
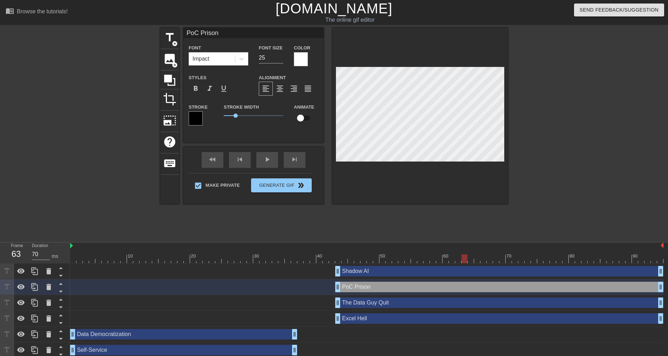
click at [533, 157] on div at bounding box center [568, 133] width 105 height 210
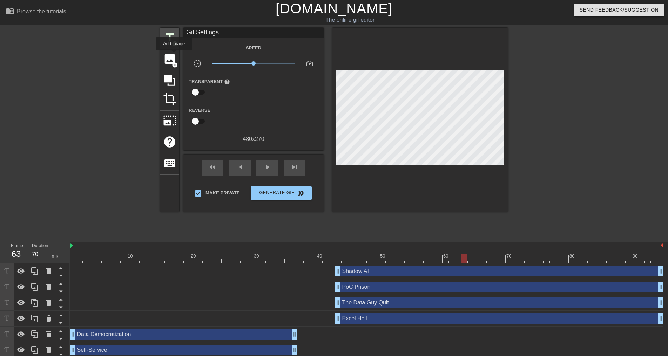
click at [174, 43] on span "add_circle" at bounding box center [175, 44] width 6 height 6
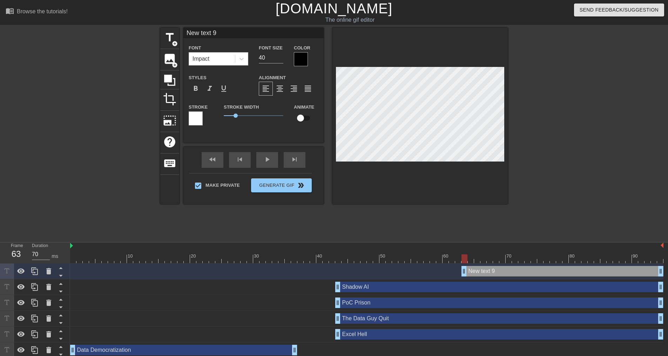
click at [208, 61] on div "Impact" at bounding box center [200, 59] width 17 height 8
click at [263, 56] on input "40" at bounding box center [271, 57] width 25 height 11
click at [299, 60] on div at bounding box center [301, 59] width 14 height 14
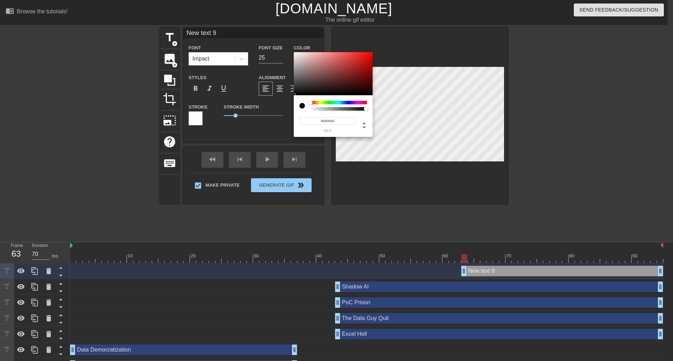
drag, startPoint x: 336, startPoint y: 120, endPoint x: 323, endPoint y: 121, distance: 12.3
click at [323, 120] on input "#000000" at bounding box center [327, 120] width 56 height 7
click at [323, 121] on input "#000000" at bounding box center [327, 120] width 56 height 7
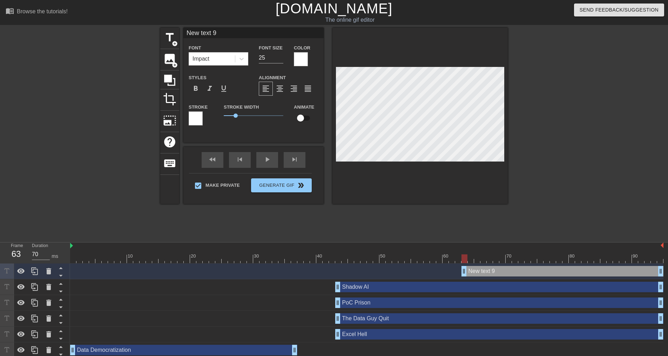
click at [197, 115] on div at bounding box center [196, 118] width 14 height 14
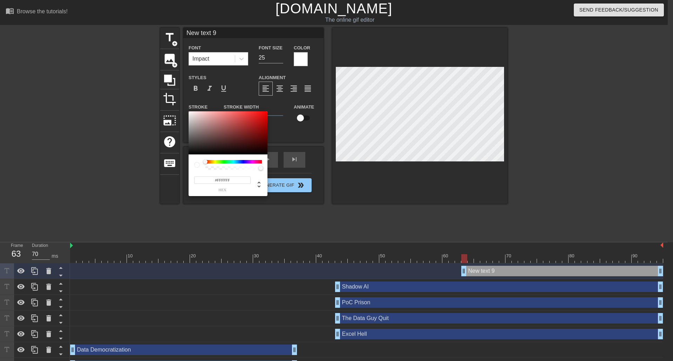
drag, startPoint x: 230, startPoint y: 177, endPoint x: 216, endPoint y: 178, distance: 13.7
click at [216, 178] on input "#FFFFFF" at bounding box center [222, 180] width 56 height 7
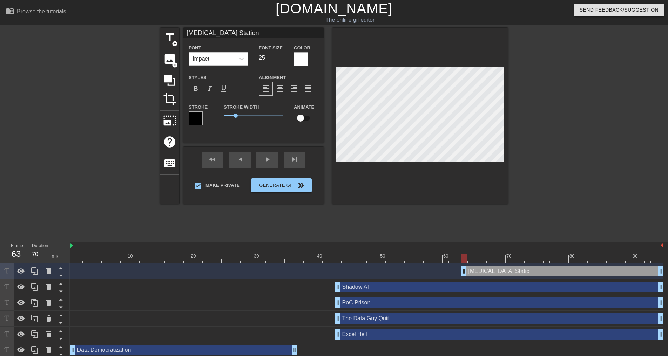
scroll to position [1, 4]
click at [564, 132] on div at bounding box center [568, 133] width 105 height 210
click at [575, 174] on div at bounding box center [568, 133] width 105 height 210
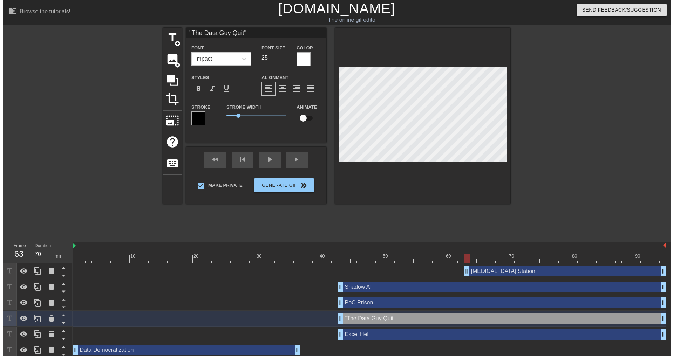
scroll to position [1, 3]
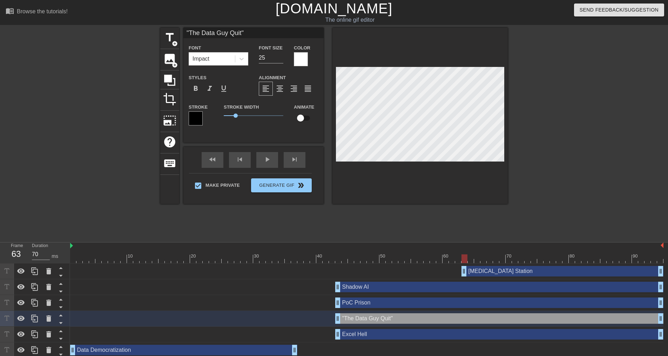
click at [553, 145] on div at bounding box center [568, 133] width 105 height 210
click at [491, 177] on div at bounding box center [419, 116] width 175 height 176
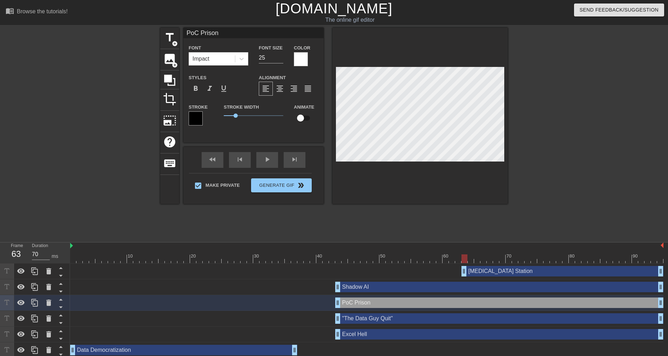
click at [543, 171] on div at bounding box center [568, 133] width 105 height 210
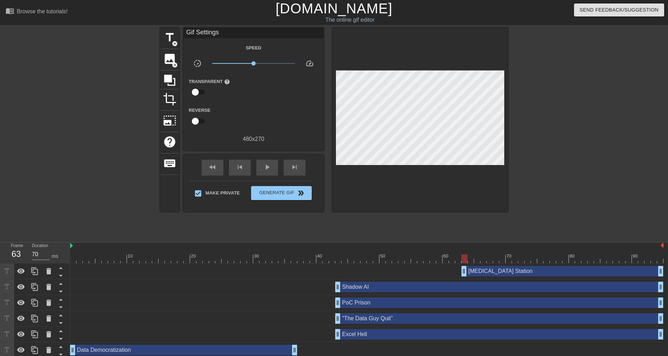
click at [224, 167] on div "fast_rewind skip_previous play_arrow skip_next" at bounding box center [253, 168] width 114 height 26
click at [220, 166] on div "fast_rewind" at bounding box center [213, 168] width 22 height 16
click at [262, 166] on div "play_arrow" at bounding box center [267, 168] width 22 height 16
drag, startPoint x: 464, startPoint y: 272, endPoint x: 336, endPoint y: 273, distance: 127.9
click at [257, 243] on div at bounding box center [366, 246] width 593 height 7
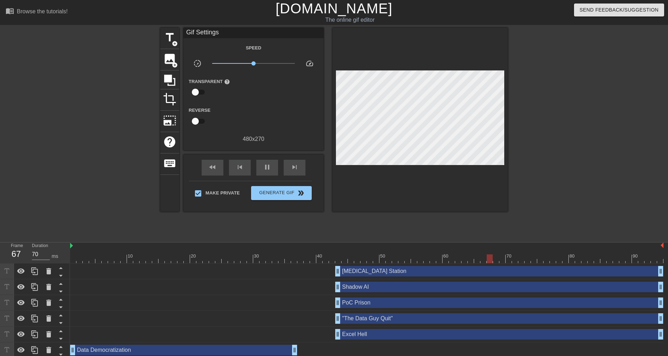
click at [257, 256] on div at bounding box center [366, 258] width 593 height 9
click at [267, 168] on span "play_arrow" at bounding box center [267, 167] width 8 height 8
click at [264, 167] on span "pause" at bounding box center [267, 167] width 8 height 8
click at [526, 161] on div at bounding box center [568, 133] width 105 height 210
drag, startPoint x: 525, startPoint y: 258, endPoint x: 131, endPoint y: 263, distance: 393.9
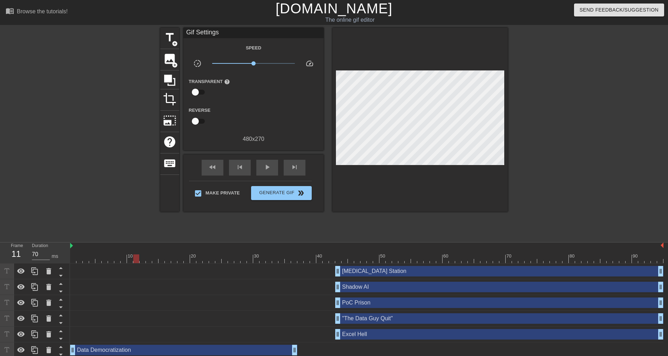
click at [132, 264] on div "10 20 30 40 50 60 70 80 90 [MEDICAL_DATA] Station drag_handle drag_handle Shado…" at bounding box center [368, 332] width 597 height 179
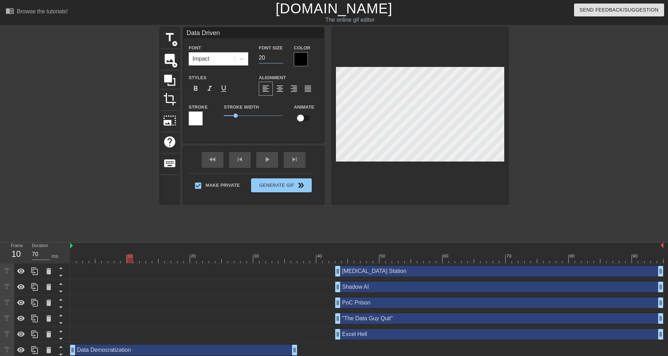
drag, startPoint x: 269, startPoint y: 58, endPoint x: 266, endPoint y: 61, distance: 4.5
click at [262, 59] on input "20" at bounding box center [271, 57] width 25 height 11
drag, startPoint x: 273, startPoint y: 60, endPoint x: 261, endPoint y: 61, distance: 12.3
click at [261, 61] on input "20" at bounding box center [271, 57] width 25 height 11
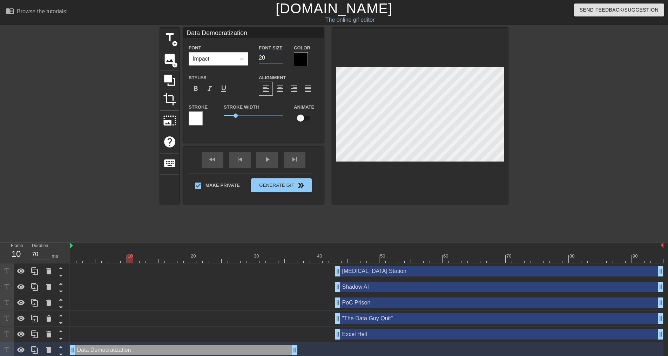
click at [261, 56] on input "20" at bounding box center [271, 57] width 25 height 11
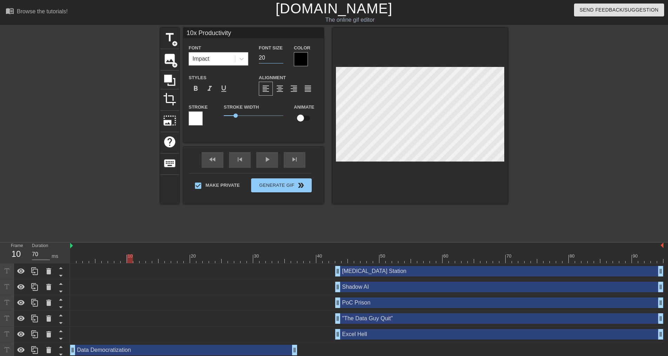
drag, startPoint x: 266, startPoint y: 59, endPoint x: 262, endPoint y: 59, distance: 4.6
click at [262, 59] on input "20" at bounding box center [271, 57] width 25 height 11
drag, startPoint x: 260, startPoint y: 59, endPoint x: 264, endPoint y: 58, distance: 3.7
click at [264, 58] on input "20" at bounding box center [271, 57] width 25 height 11
click at [545, 151] on div at bounding box center [568, 133] width 105 height 210
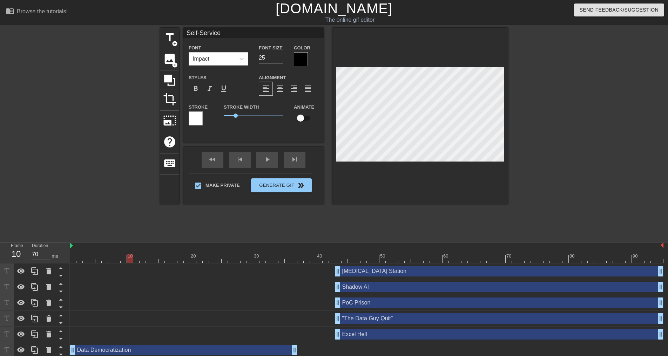
click at [556, 138] on div at bounding box center [568, 133] width 105 height 210
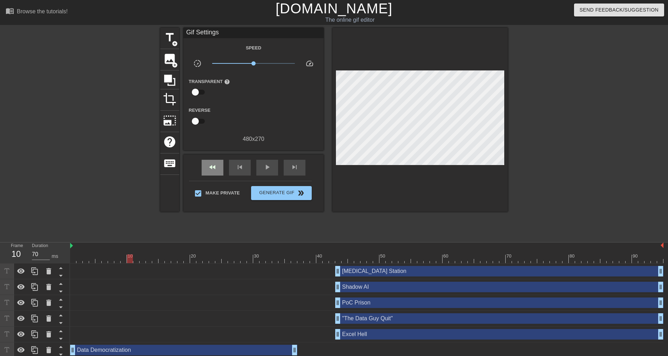
click at [221, 167] on div "fast_rewind" at bounding box center [213, 168] width 22 height 16
click at [121, 138] on div at bounding box center [99, 133] width 105 height 210
click at [260, 166] on div "play_arrow" at bounding box center [267, 168] width 22 height 16
click at [265, 175] on div "fast_rewind skip_previous pause skip_next" at bounding box center [253, 168] width 114 height 26
click at [265, 165] on span "pause" at bounding box center [267, 167] width 8 height 8
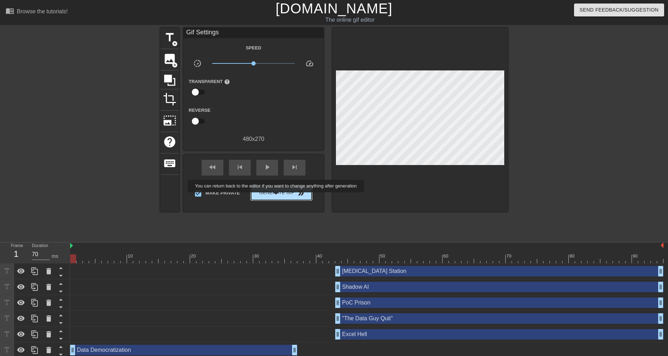
click at [276, 197] on button "Generate Gif double_arrow" at bounding box center [281, 193] width 61 height 14
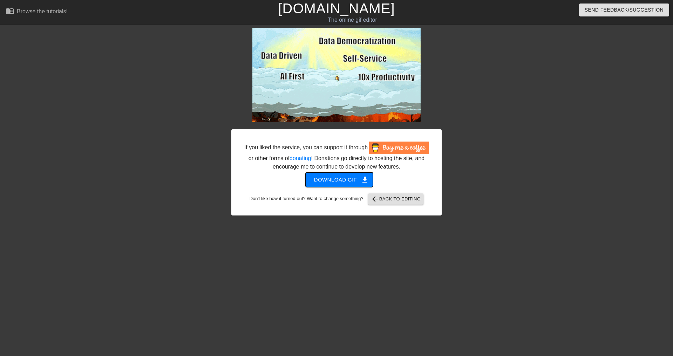
click at [322, 182] on span "Download gif get_app" at bounding box center [339, 179] width 51 height 9
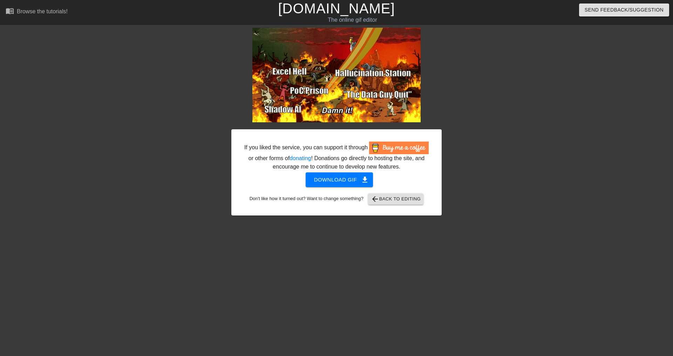
click at [539, 197] on div at bounding box center [502, 133] width 105 height 210
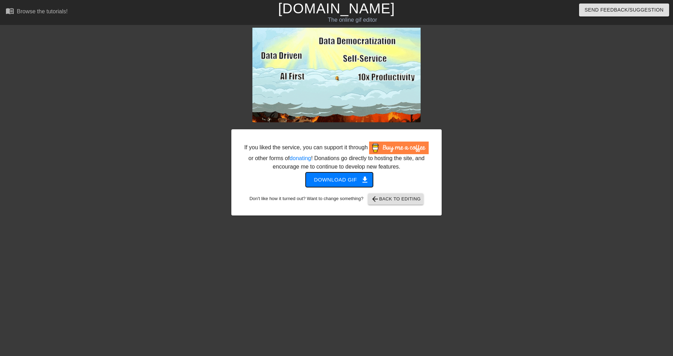
click at [324, 184] on span "Download gif get_app" at bounding box center [339, 179] width 51 height 9
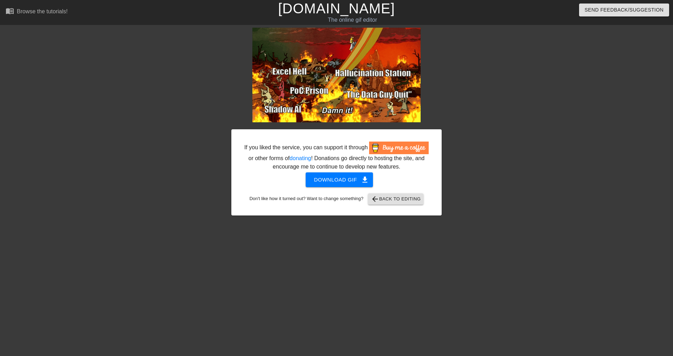
click at [493, 132] on div at bounding box center [502, 133] width 105 height 210
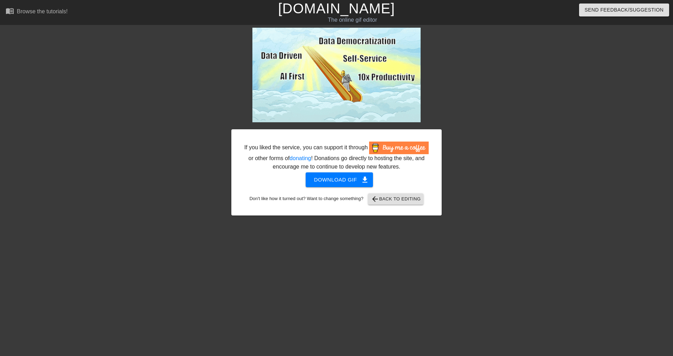
click at [469, 196] on div at bounding box center [502, 133] width 105 height 210
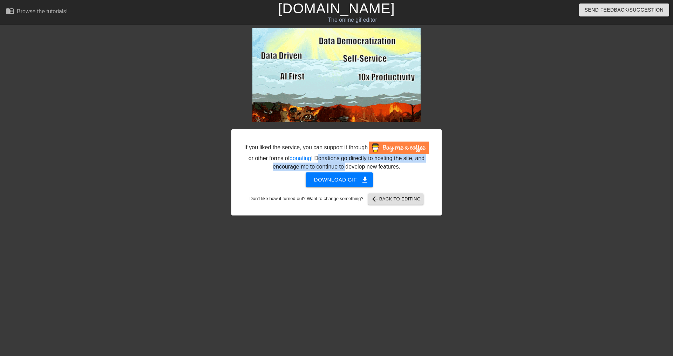
drag, startPoint x: 319, startPoint y: 158, endPoint x: 347, endPoint y: 170, distance: 30.6
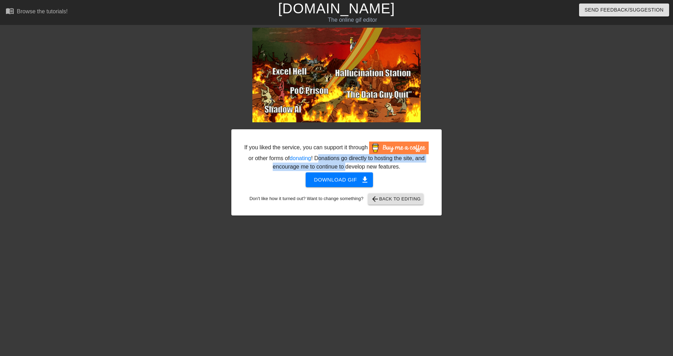
click at [347, 170] on div "If you liked the service, you can support it through or other forms of donating…" at bounding box center [337, 156] width 186 height 29
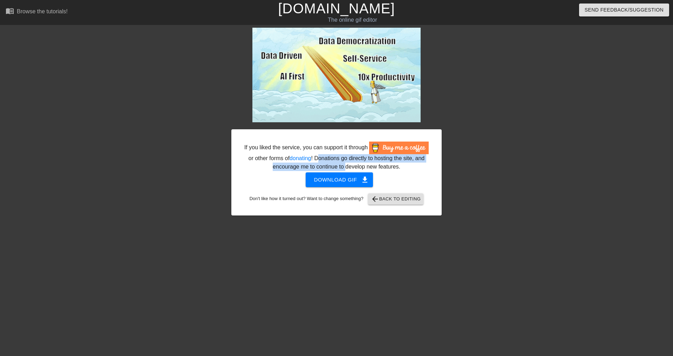
click at [344, 168] on div "If you liked the service, you can support it through or other forms of donating…" at bounding box center [337, 156] width 186 height 29
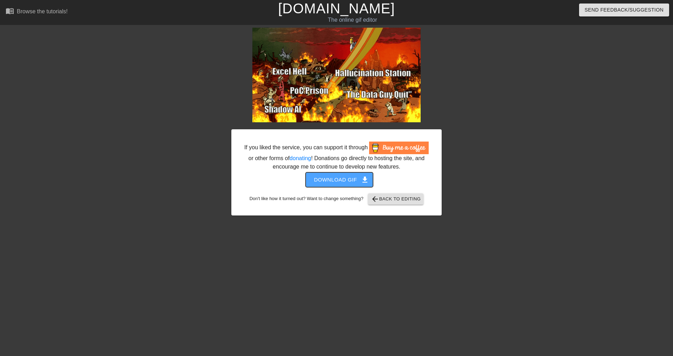
click at [363, 178] on span "get_app" at bounding box center [365, 180] width 8 height 8
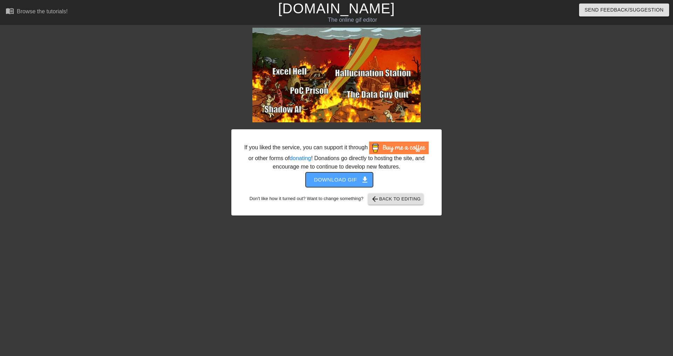
click at [345, 181] on span "Download gif get_app" at bounding box center [339, 179] width 51 height 9
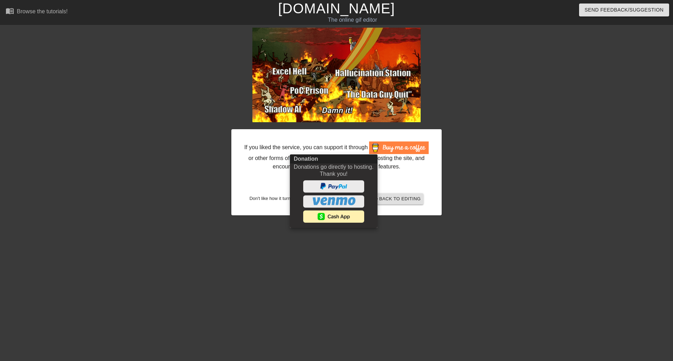
click at [351, 217] on div at bounding box center [333, 217] width 61 height 12
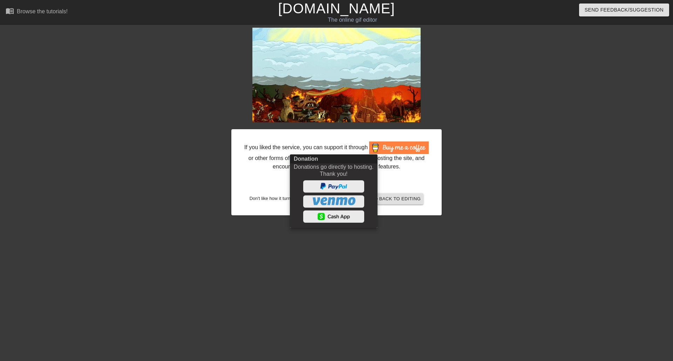
click at [388, 255] on div at bounding box center [336, 180] width 673 height 361
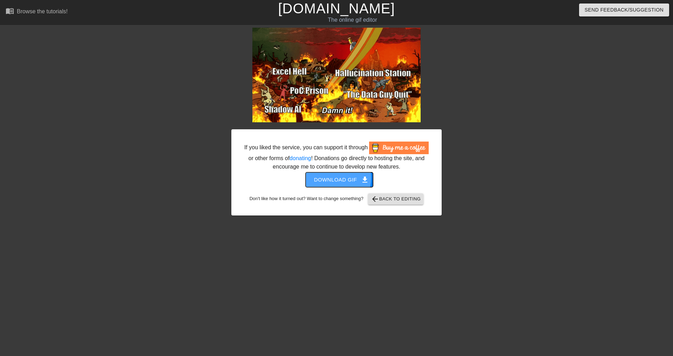
click at [333, 178] on span "Download gif get_app" at bounding box center [339, 179] width 51 height 9
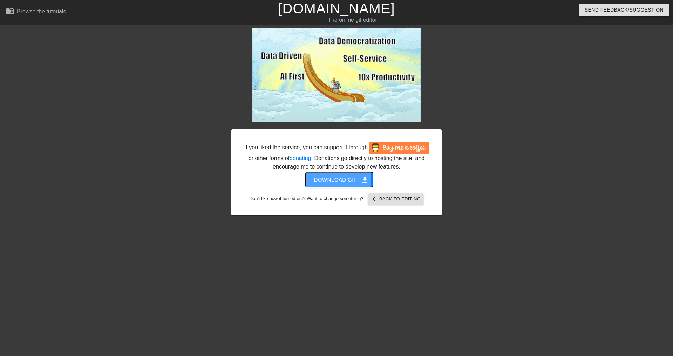
click at [333, 178] on span "Download gif get_app" at bounding box center [339, 179] width 51 height 9
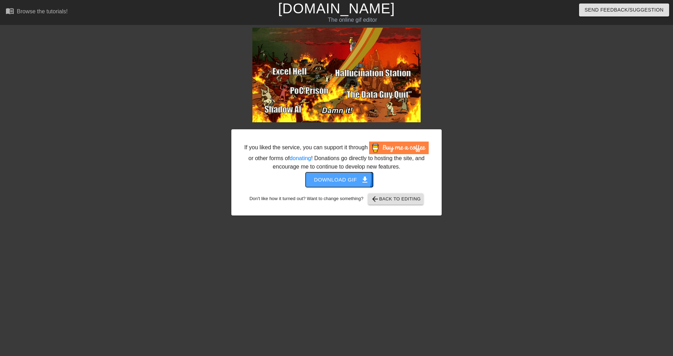
click at [333, 178] on span "Download gif get_app" at bounding box center [339, 179] width 51 height 9
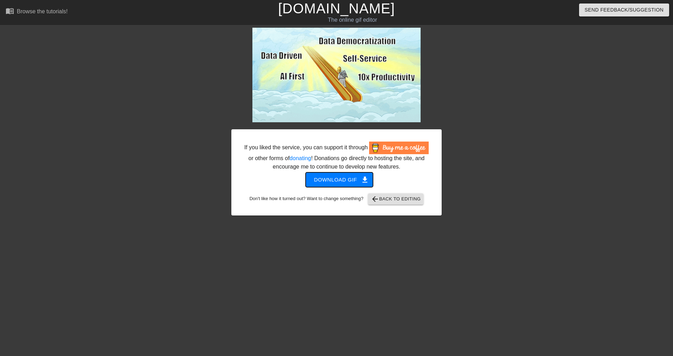
click at [333, 178] on span "Download gif get_app" at bounding box center [339, 179] width 51 height 9
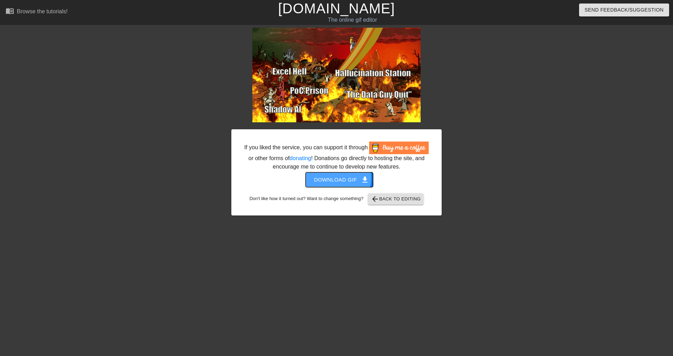
click at [333, 178] on span "Download gif get_app" at bounding box center [339, 179] width 51 height 9
